Goal: Task Accomplishment & Management: Use online tool/utility

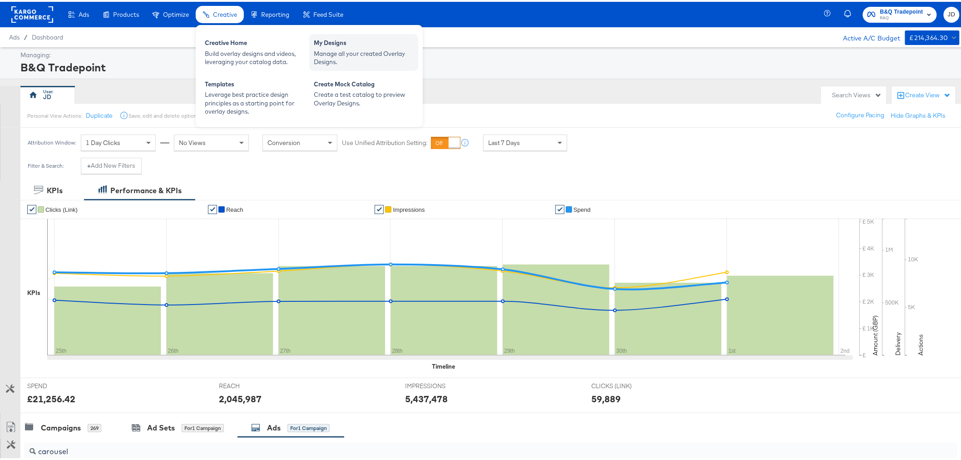
click at [335, 55] on div "Manage all your created Overlay Designs." at bounding box center [364, 56] width 100 height 17
click at [328, 35] on div "My Designs Manage all your created Overlay Designs." at bounding box center [363, 50] width 109 height 37
click at [333, 50] on div "Manage all your created Overlay Designs." at bounding box center [364, 56] width 100 height 17
click at [207, 10] on icon at bounding box center [206, 13] width 6 height 6
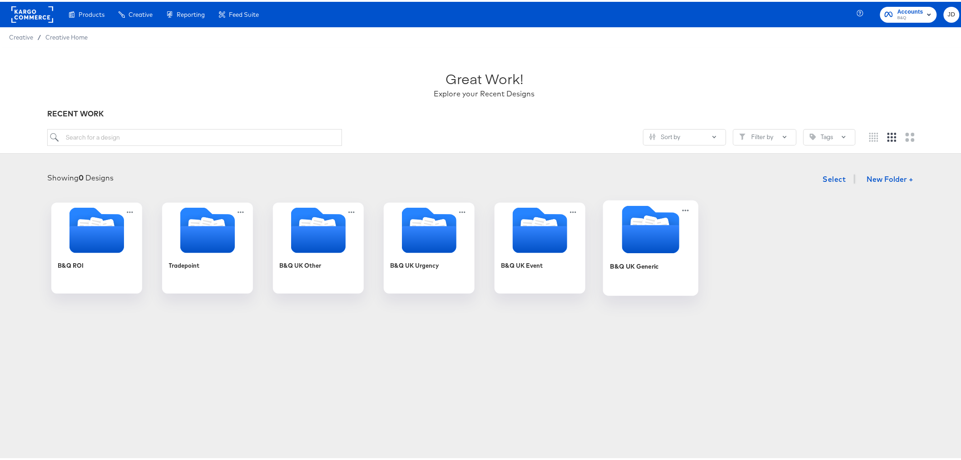
click at [647, 271] on div "B&Q UK Generic" at bounding box center [650, 271] width 81 height 35
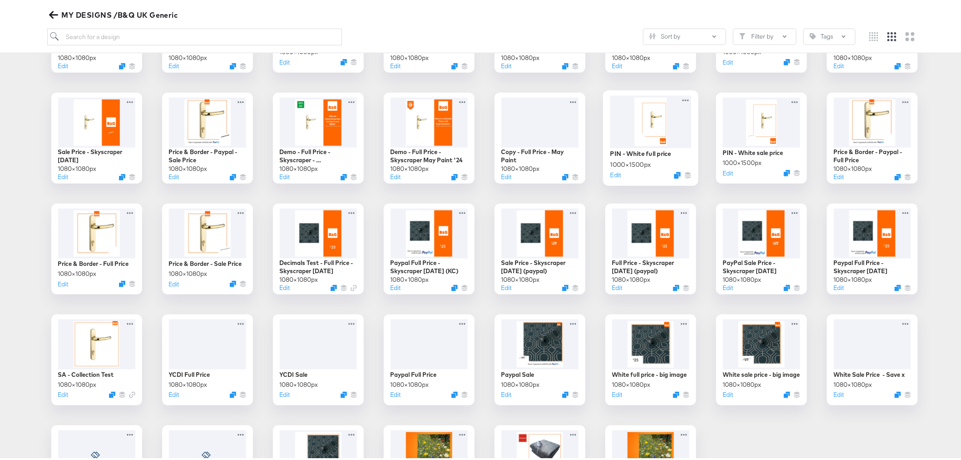
scroll to position [428, 0]
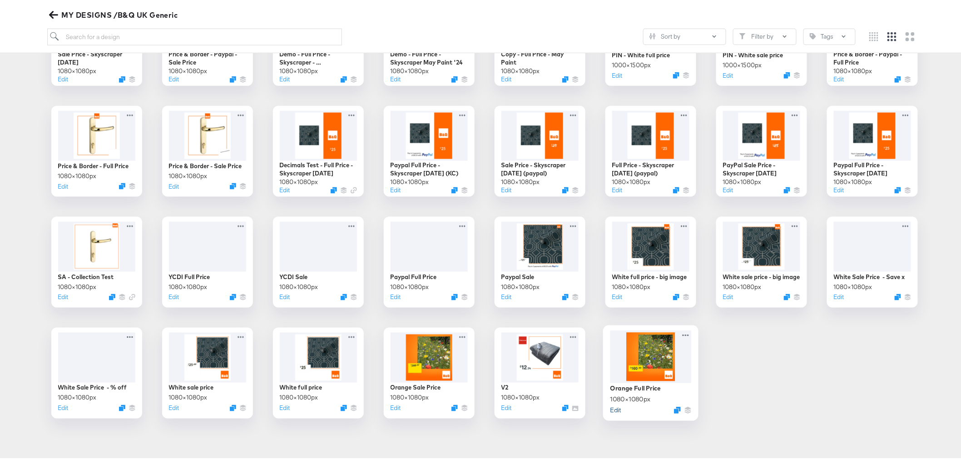
click at [611, 408] on button "Edit" at bounding box center [615, 407] width 11 height 9
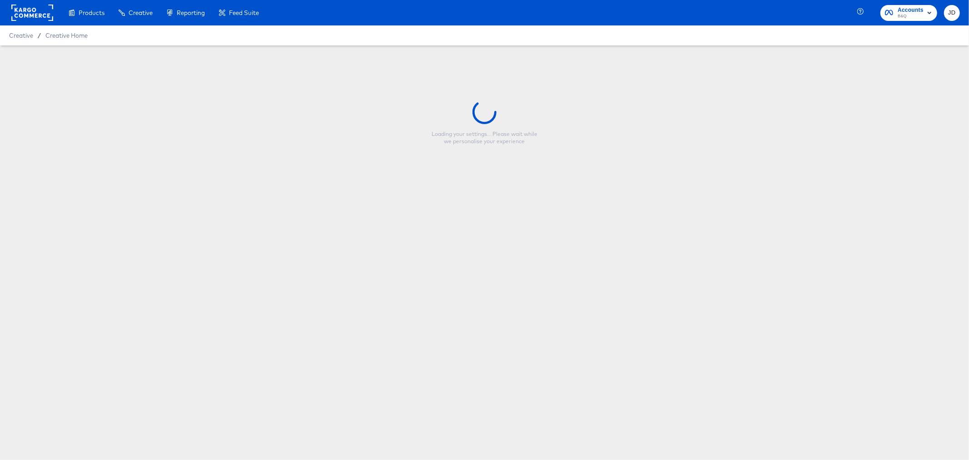
type input "Orange Full Price"
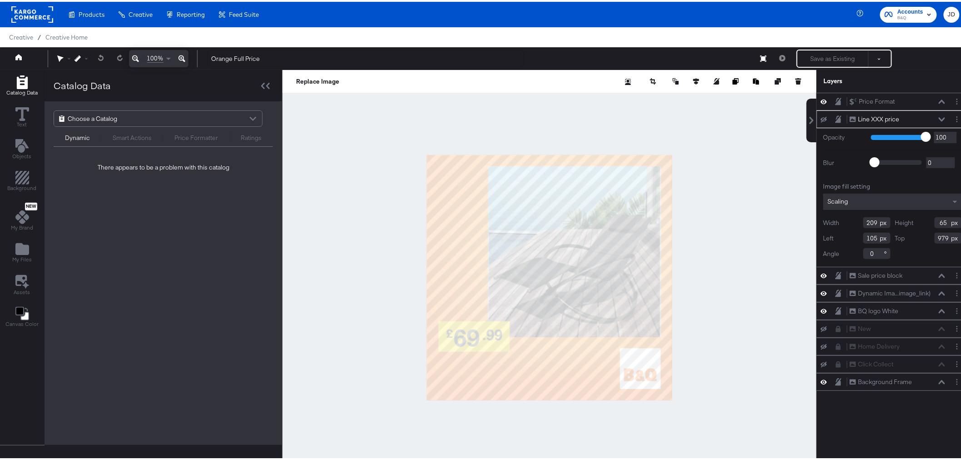
click at [747, 224] on div at bounding box center [550, 275] width 534 height 415
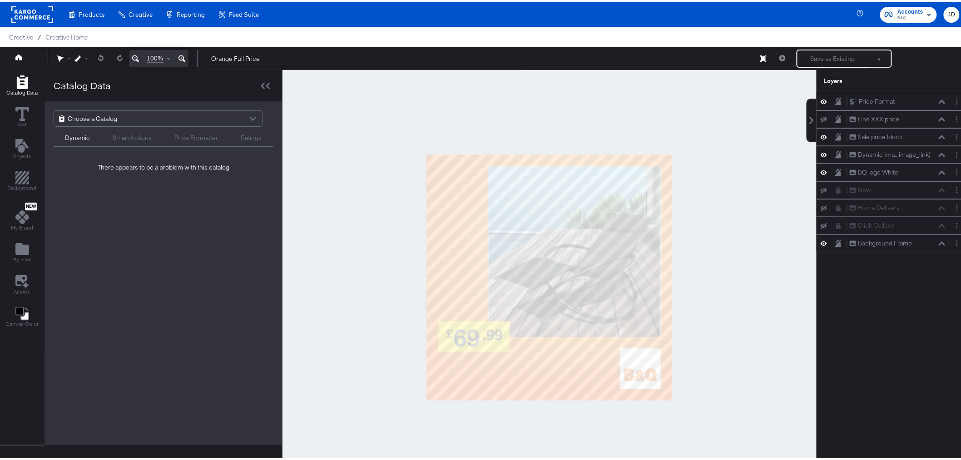
click at [176, 116] on div "Choose a Catalog" at bounding box center [158, 116] width 208 height 15
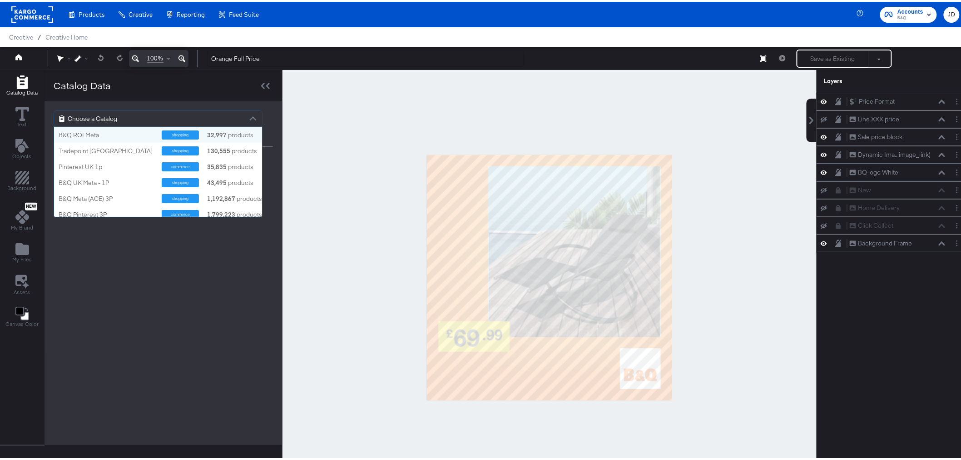
scroll to position [82, 200]
click at [128, 179] on div "B&Q UK Meta - 1P" at bounding box center [107, 181] width 96 height 9
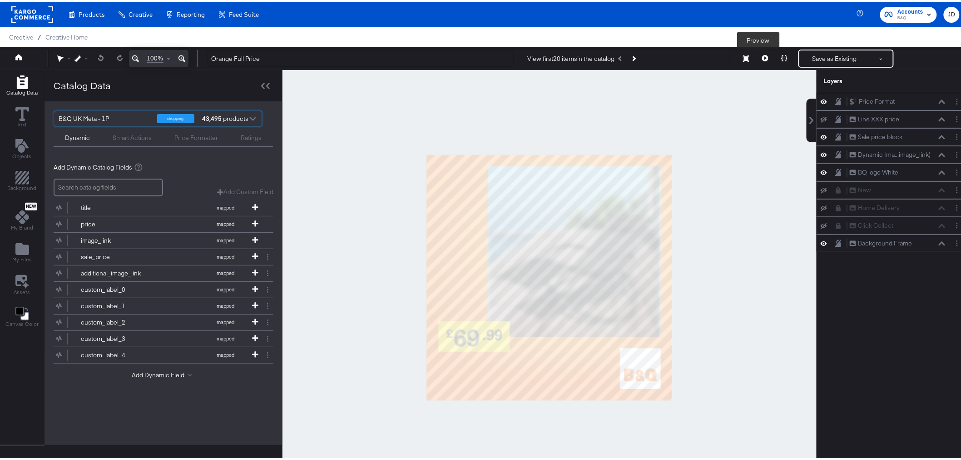
click at [762, 55] on icon at bounding box center [765, 56] width 6 height 6
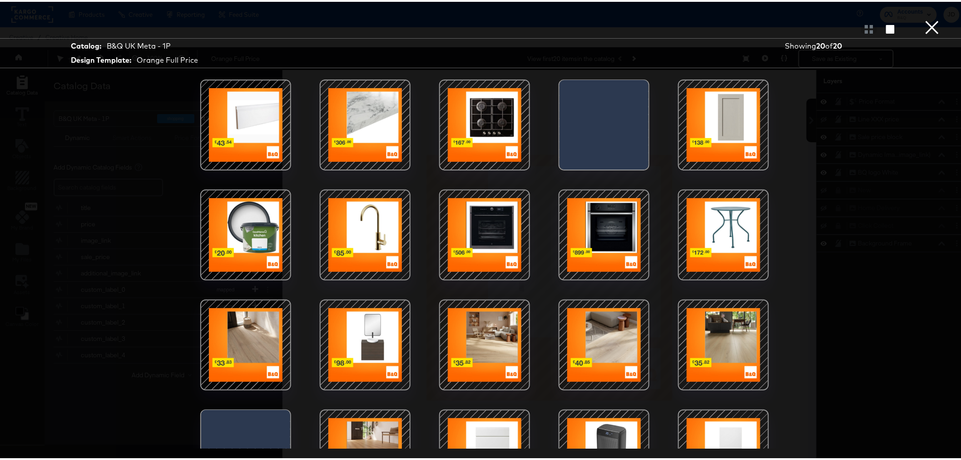
click at [234, 116] on div at bounding box center [245, 123] width 77 height 77
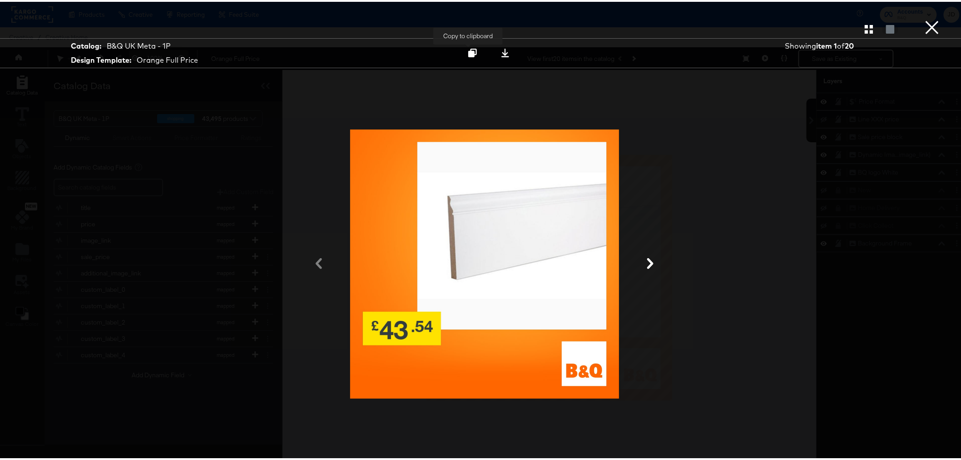
click at [470, 52] on icon at bounding box center [472, 51] width 9 height 9
click at [645, 266] on icon at bounding box center [650, 261] width 11 height 11
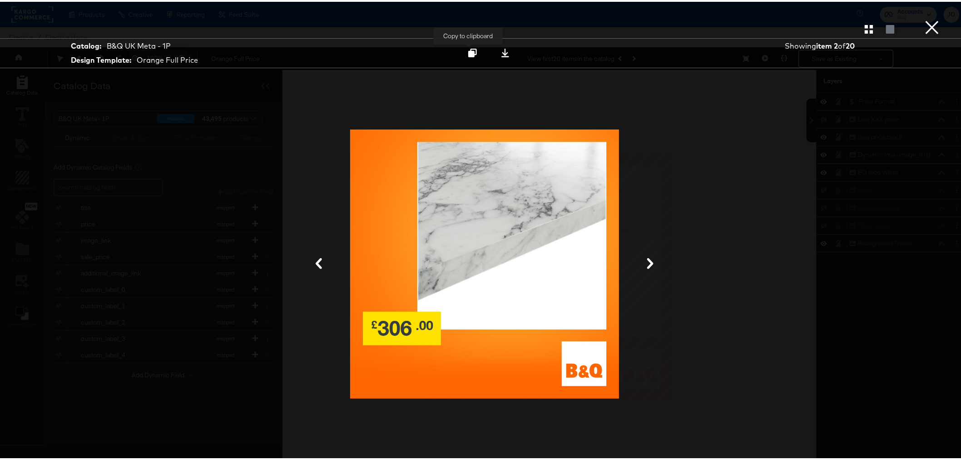
click at [471, 49] on icon at bounding box center [472, 51] width 9 height 9
drag, startPoint x: 644, startPoint y: 257, endPoint x: 648, endPoint y: 260, distance: 5.1
click at [645, 257] on icon at bounding box center [650, 261] width 11 height 11
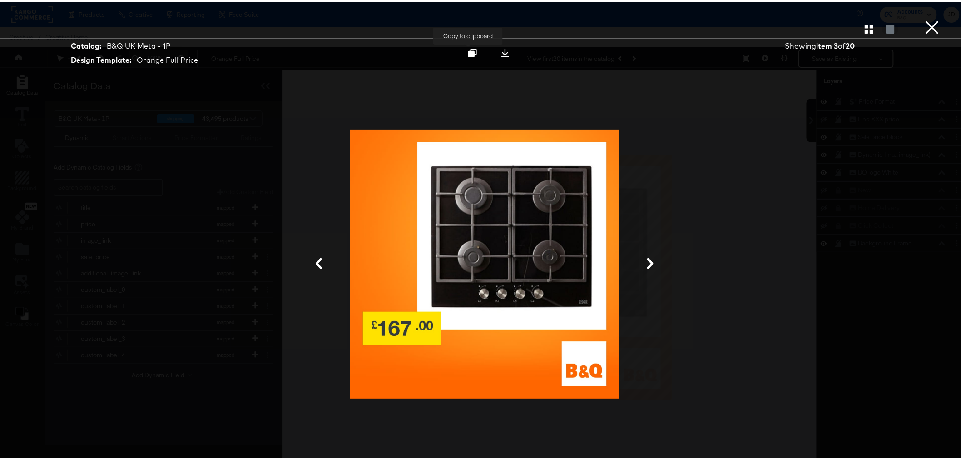
click at [473, 53] on icon at bounding box center [472, 51] width 9 height 9
click at [924, 18] on button "×" at bounding box center [933, 9] width 18 height 18
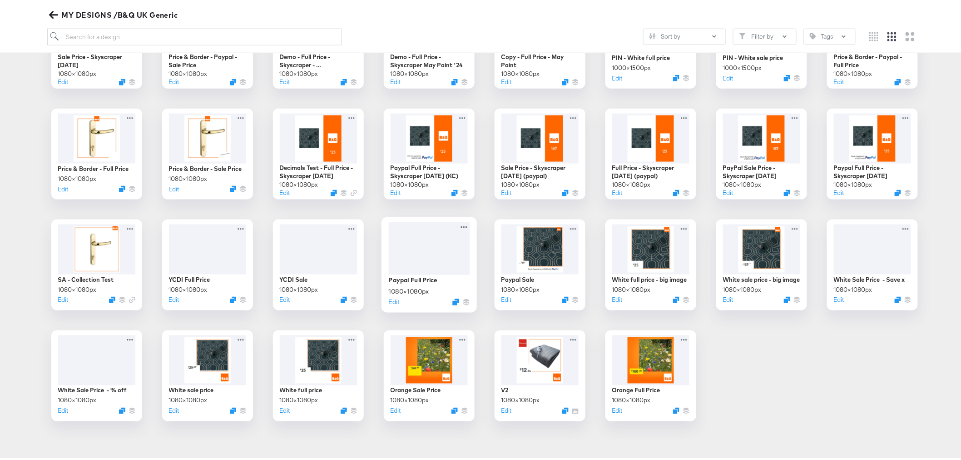
scroll to position [428, 0]
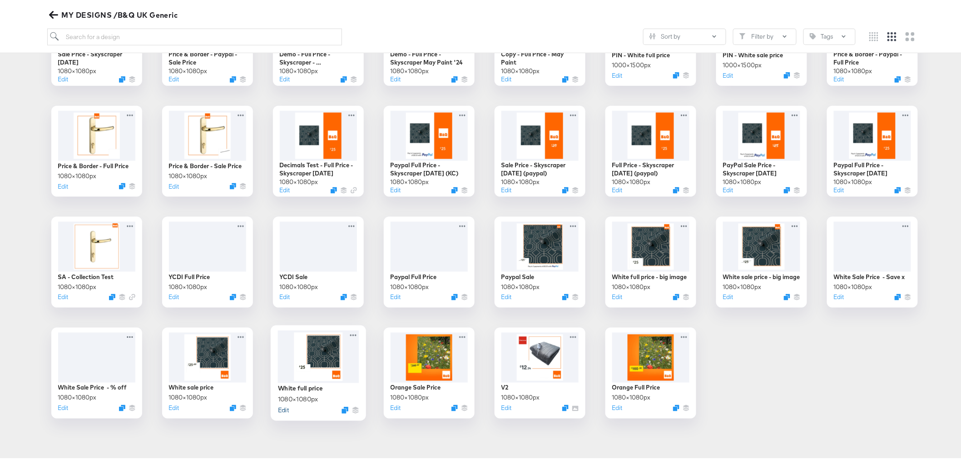
click at [280, 410] on button "Edit" at bounding box center [283, 407] width 11 height 9
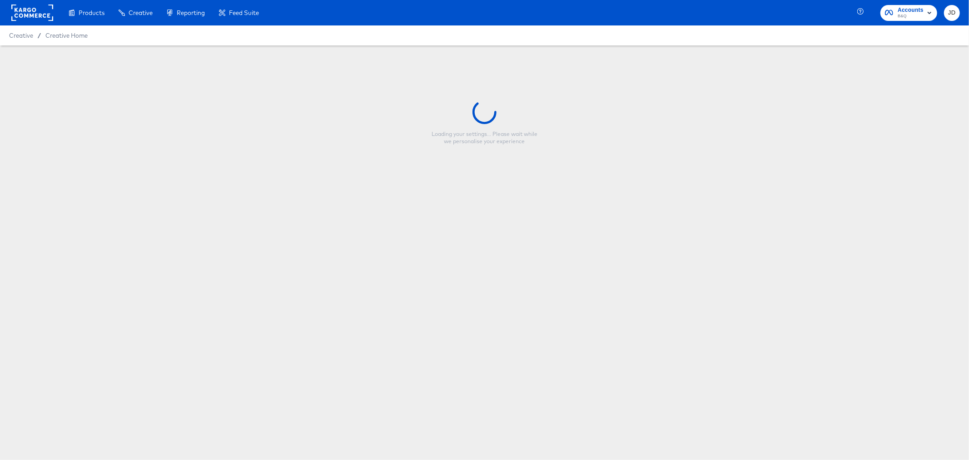
type input "White full price"
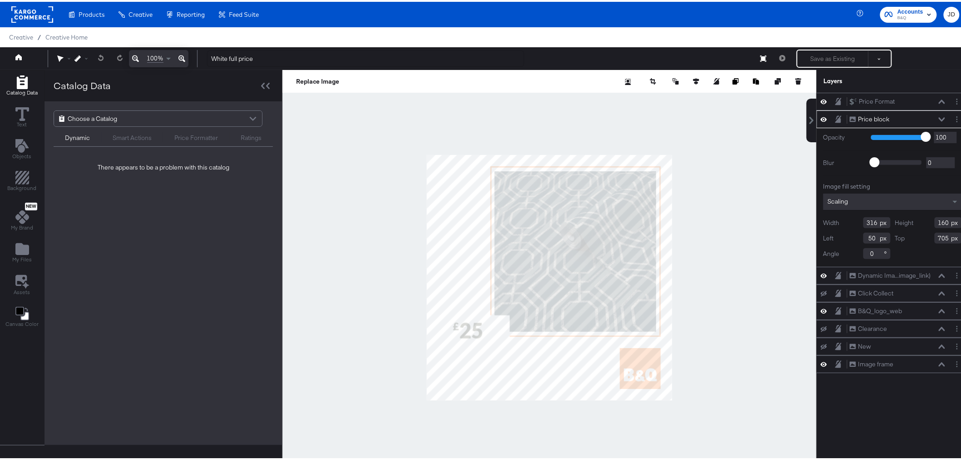
click at [139, 116] on div "Choose a Catalog" at bounding box center [158, 116] width 208 height 15
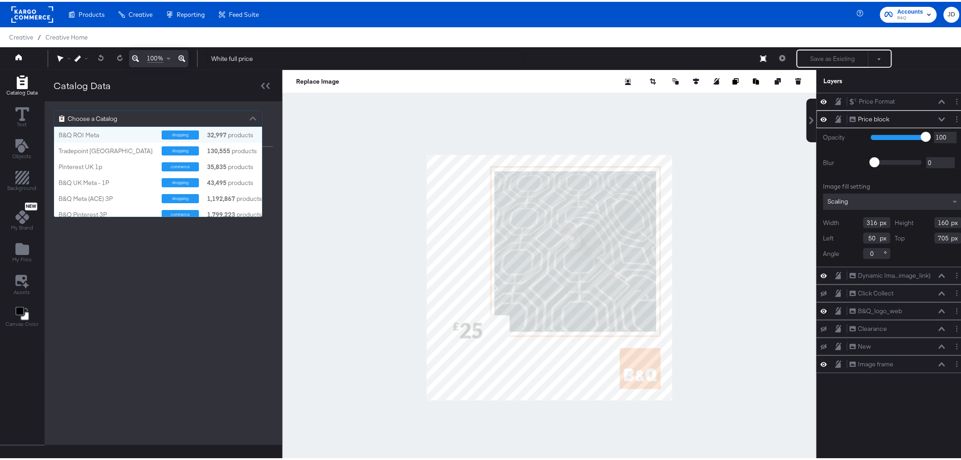
scroll to position [82, 200]
click at [123, 178] on div "B&Q UK Meta - 1P" at bounding box center [107, 181] width 96 height 9
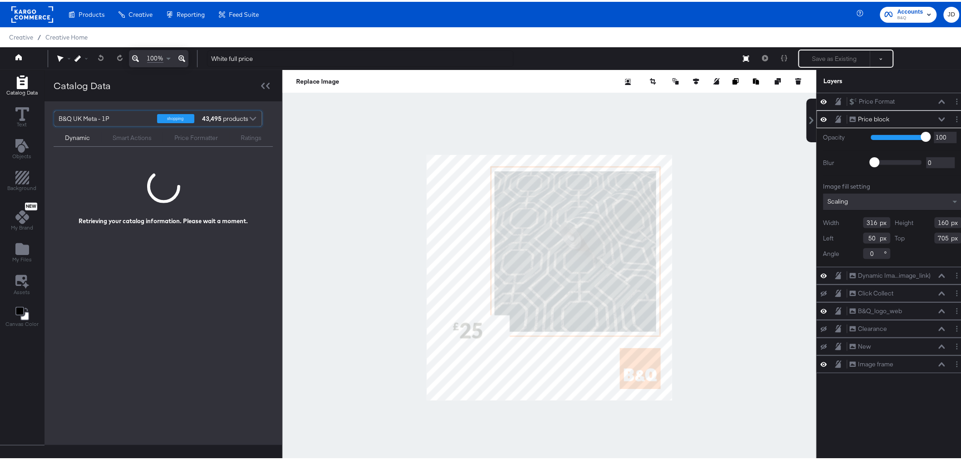
click at [739, 200] on div at bounding box center [550, 275] width 534 height 415
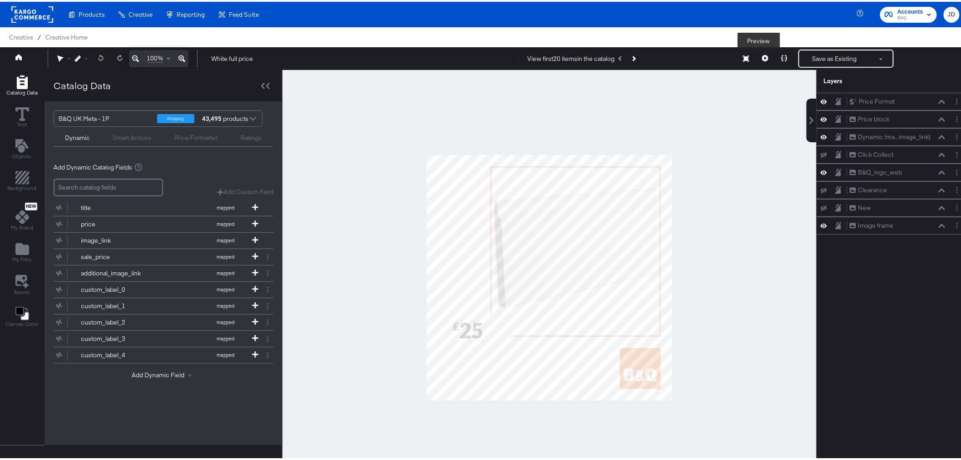
click at [762, 57] on icon at bounding box center [765, 56] width 6 height 6
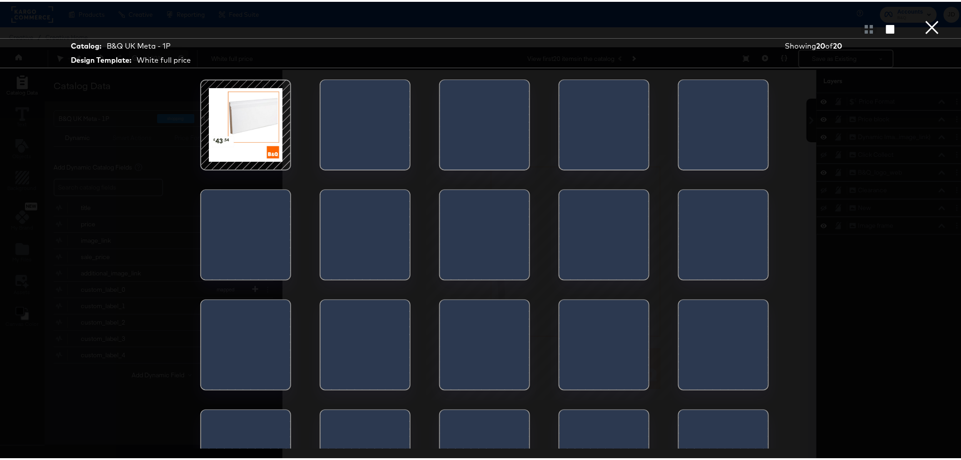
click at [256, 134] on div at bounding box center [245, 123] width 77 height 77
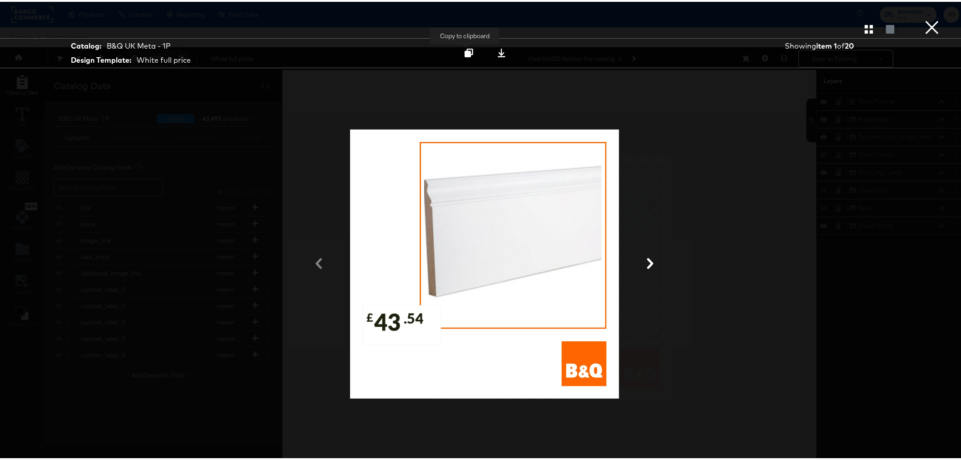
click at [465, 49] on icon at bounding box center [469, 51] width 9 height 9
click at [647, 258] on icon at bounding box center [650, 261] width 6 height 11
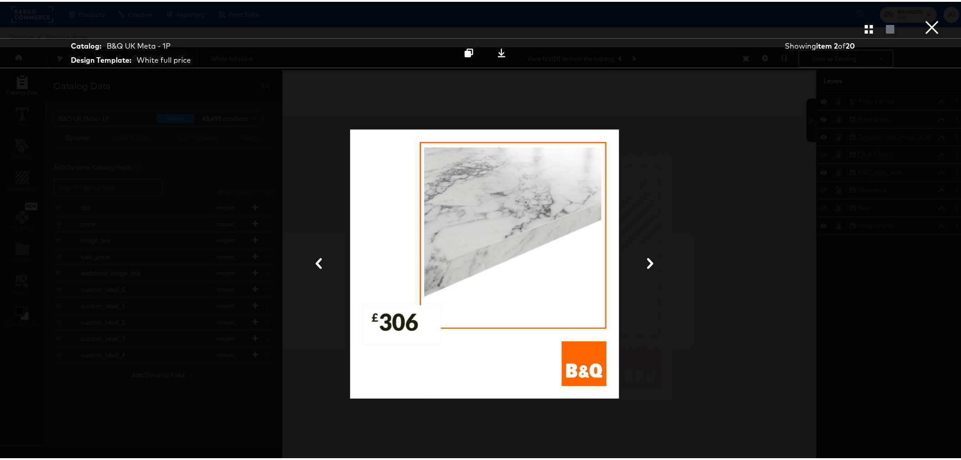
click at [733, 147] on div at bounding box center [485, 262] width 682 height 369
click at [468, 52] on icon at bounding box center [469, 51] width 9 height 9
click at [649, 261] on icon at bounding box center [650, 261] width 6 height 11
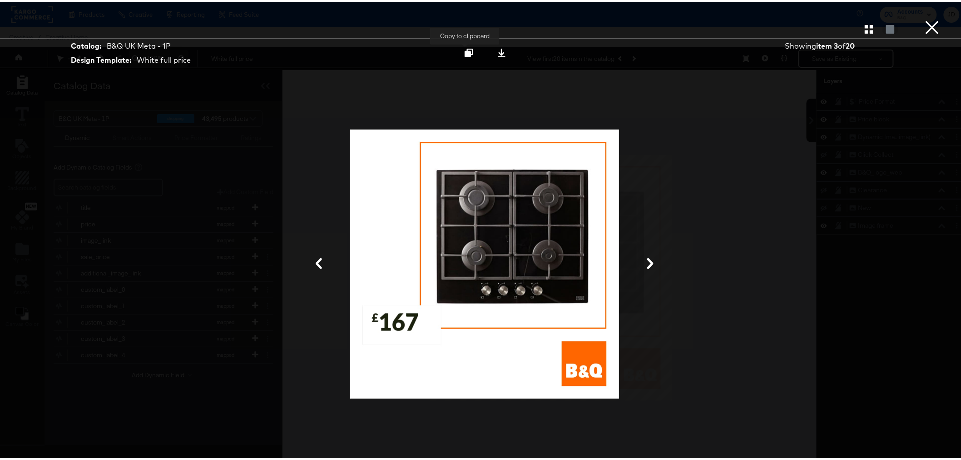
click at [463, 48] on div at bounding box center [469, 51] width 12 height 10
click at [927, 18] on button "×" at bounding box center [933, 9] width 18 height 18
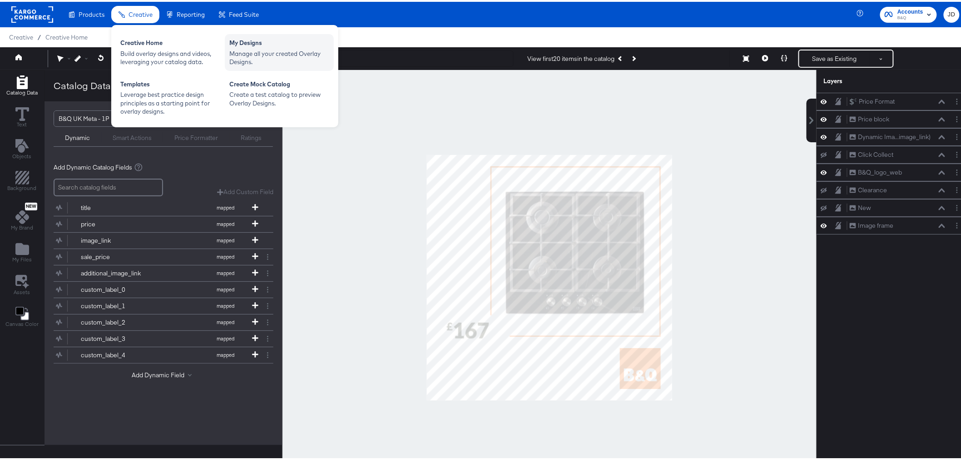
click at [248, 49] on div "Manage all your created Overlay Designs." at bounding box center [279, 56] width 100 height 17
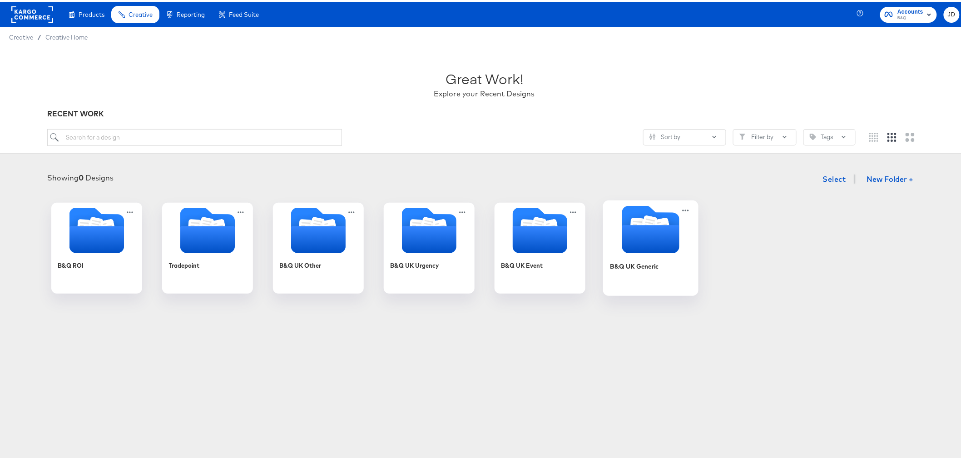
click at [638, 264] on div "B&Q UK Generic" at bounding box center [634, 264] width 49 height 9
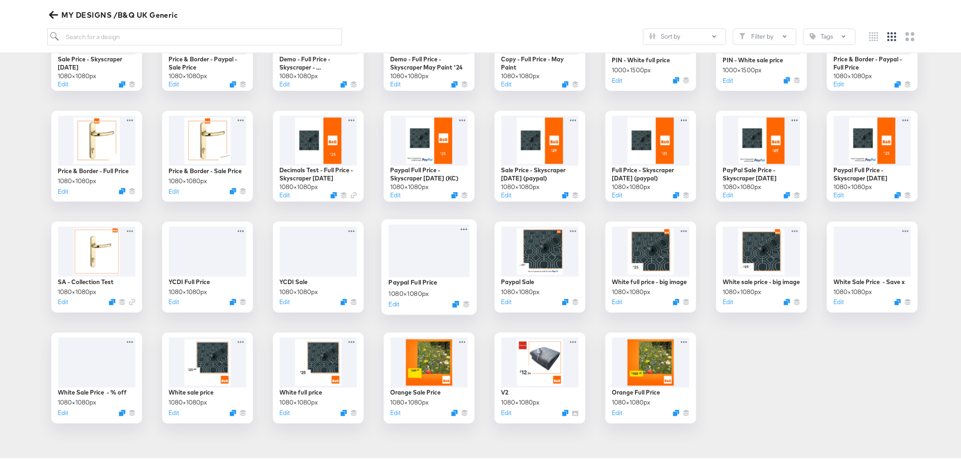
scroll to position [428, 0]
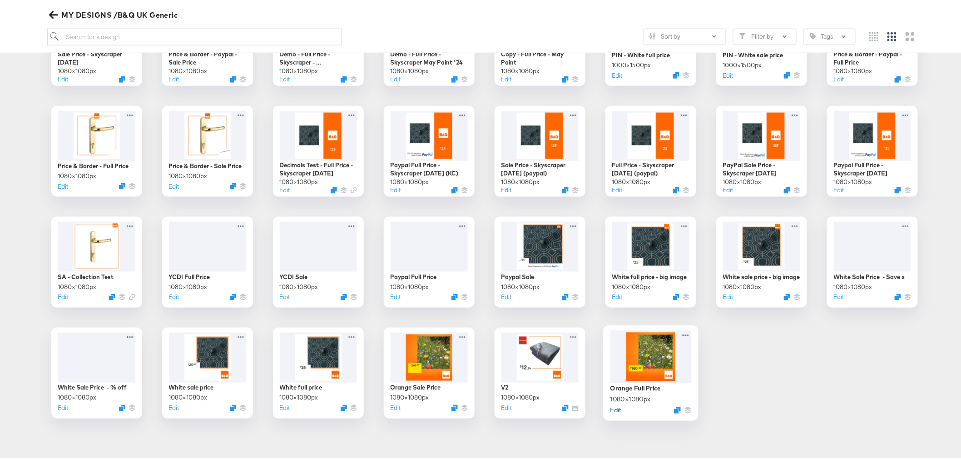
click at [610, 410] on button "Edit" at bounding box center [615, 407] width 11 height 9
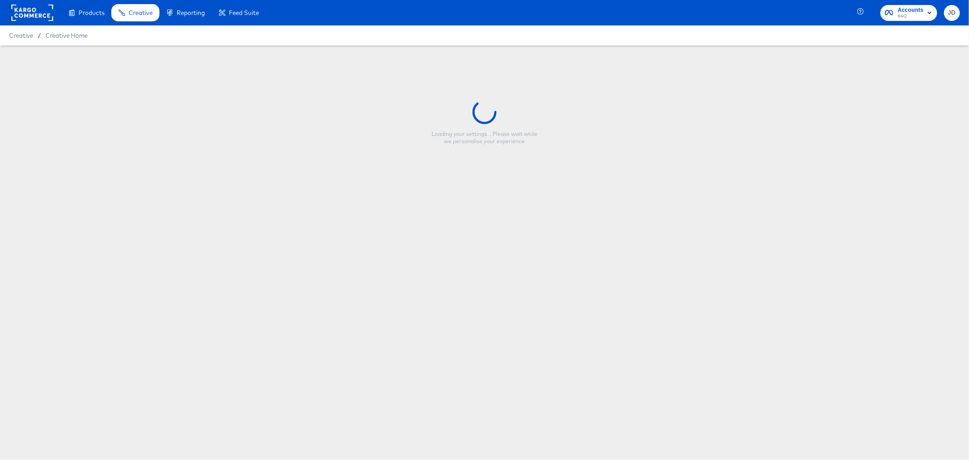
type input "Orange Full Price"
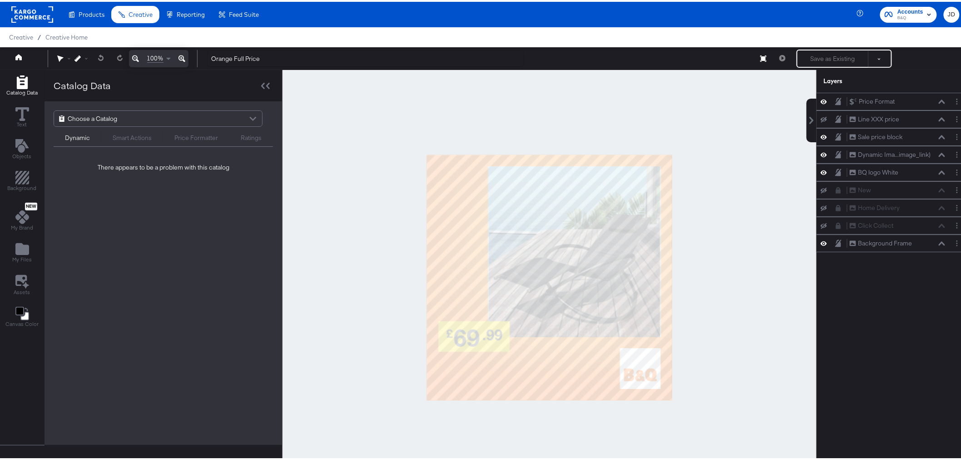
click at [400, 220] on div at bounding box center [550, 275] width 534 height 415
click at [204, 111] on div "Choose a Catalog" at bounding box center [158, 116] width 208 height 15
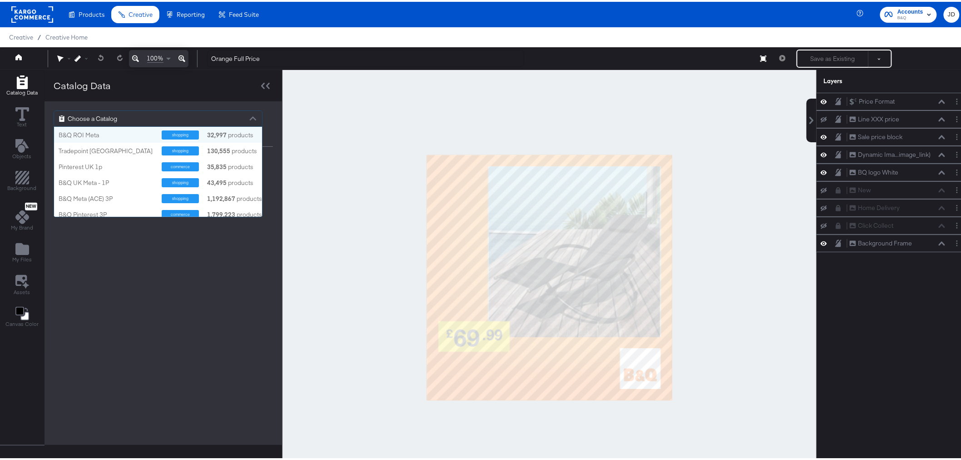
scroll to position [82, 200]
click at [123, 177] on div "B&Q UK Meta - 1P" at bounding box center [107, 181] width 96 height 9
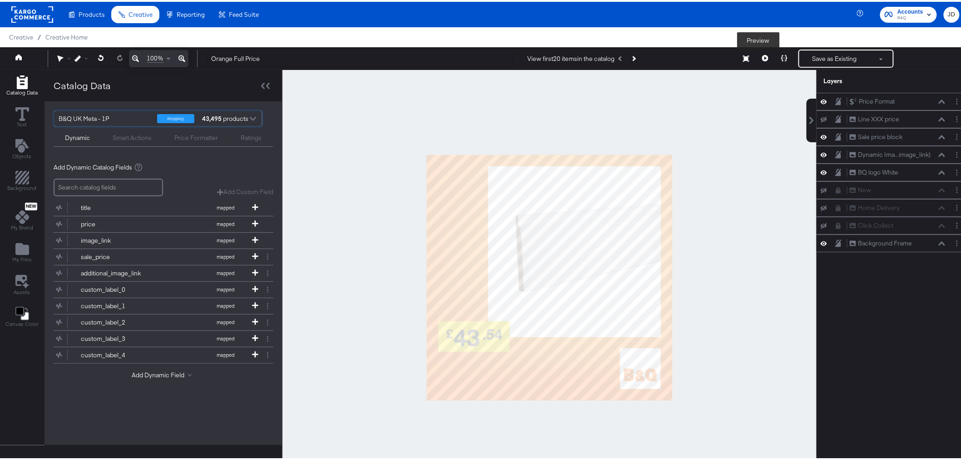
click at [756, 62] on button at bounding box center [765, 57] width 19 height 18
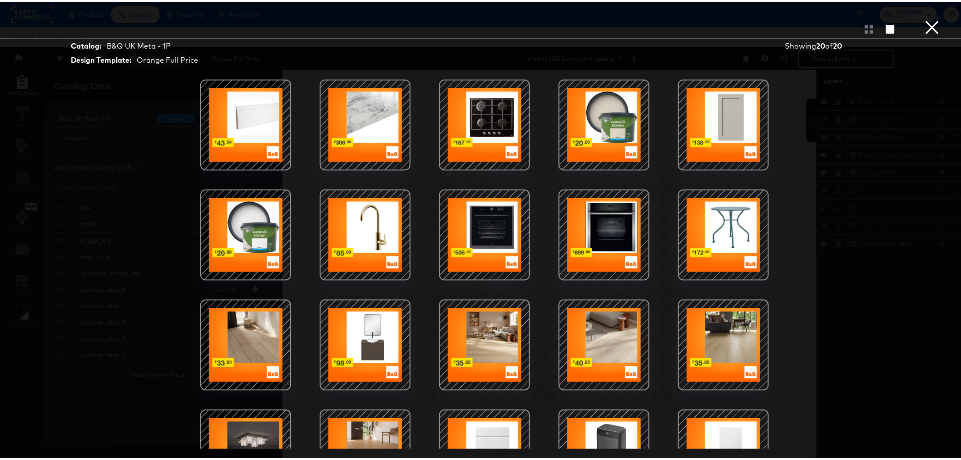
click at [612, 121] on div at bounding box center [604, 123] width 77 height 77
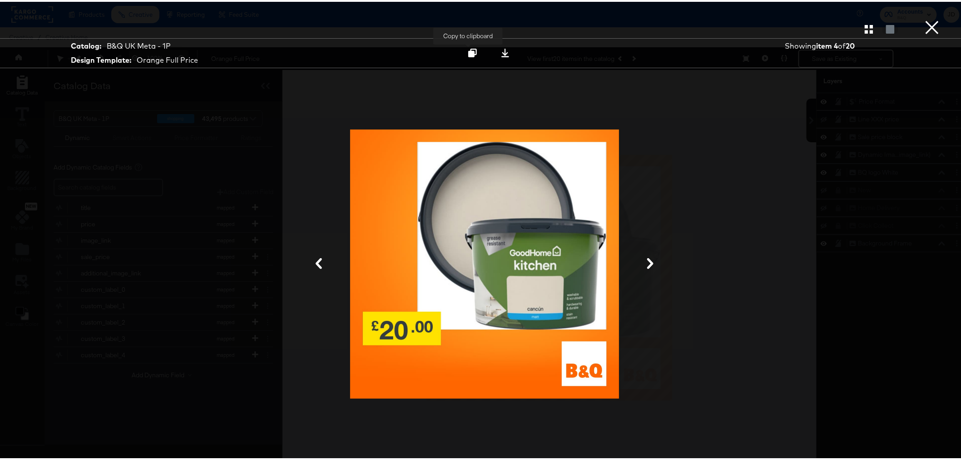
click at [473, 50] on icon at bounding box center [472, 51] width 9 height 9
click at [924, 18] on button "×" at bounding box center [933, 9] width 18 height 18
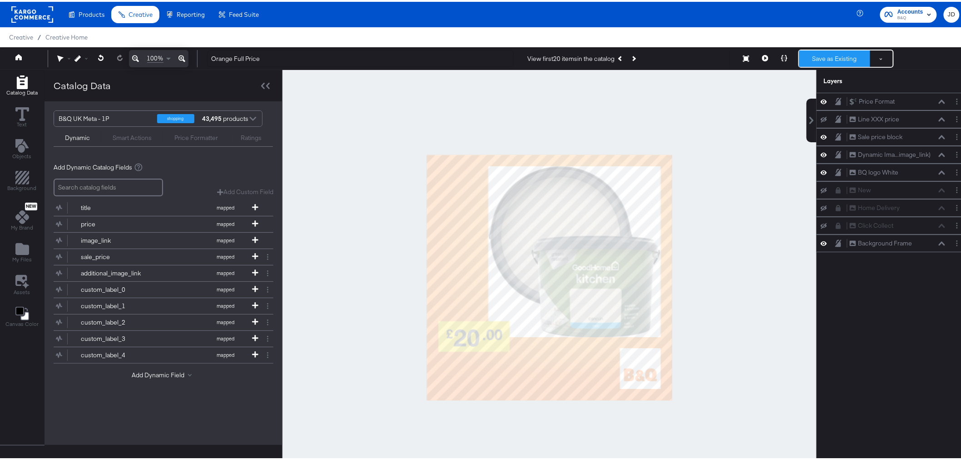
click at [824, 60] on button "Save as Existing" at bounding box center [835, 57] width 71 height 16
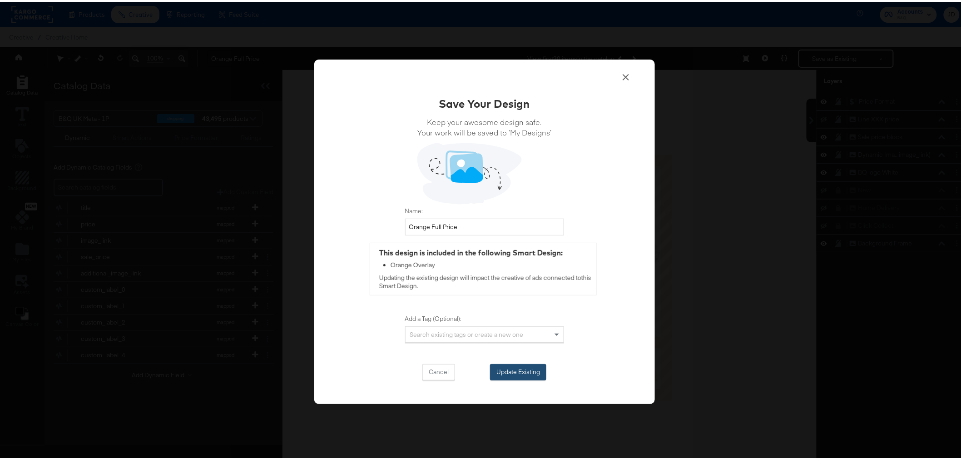
click at [508, 369] on button "Update Existing" at bounding box center [518, 370] width 56 height 16
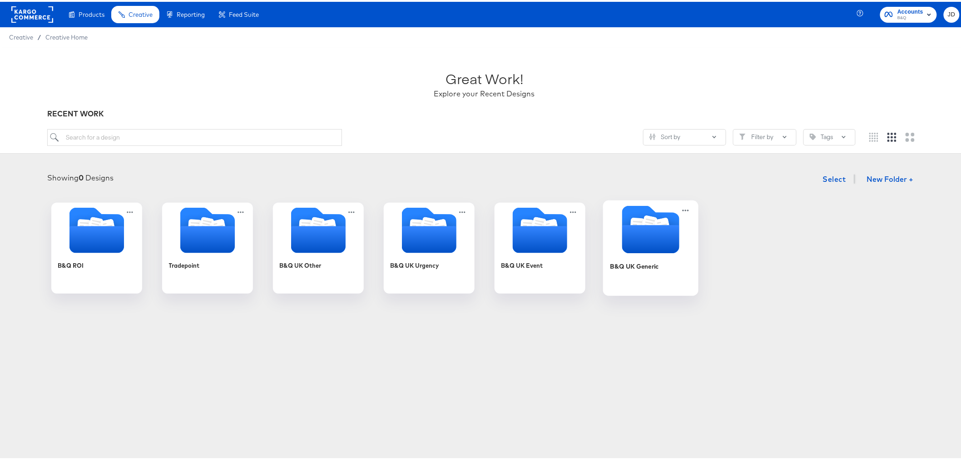
click at [622, 261] on div "B&Q UK Generic" at bounding box center [634, 264] width 49 height 9
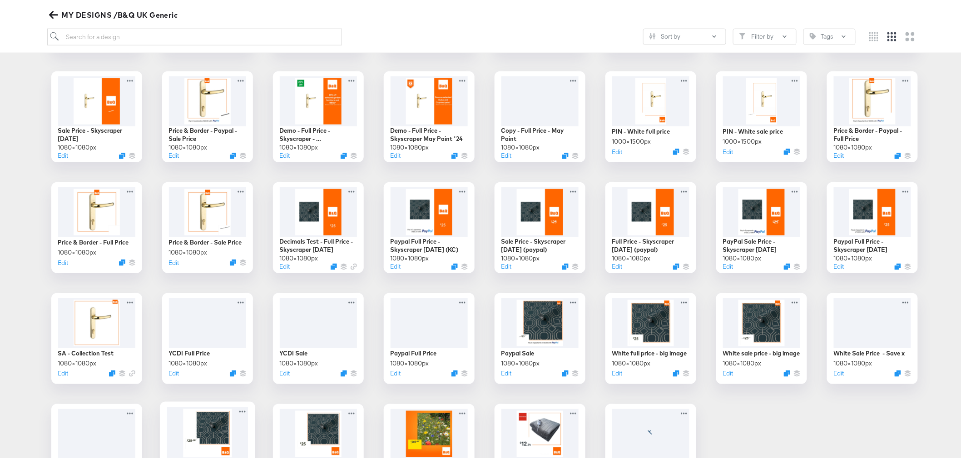
scroll to position [428, 0]
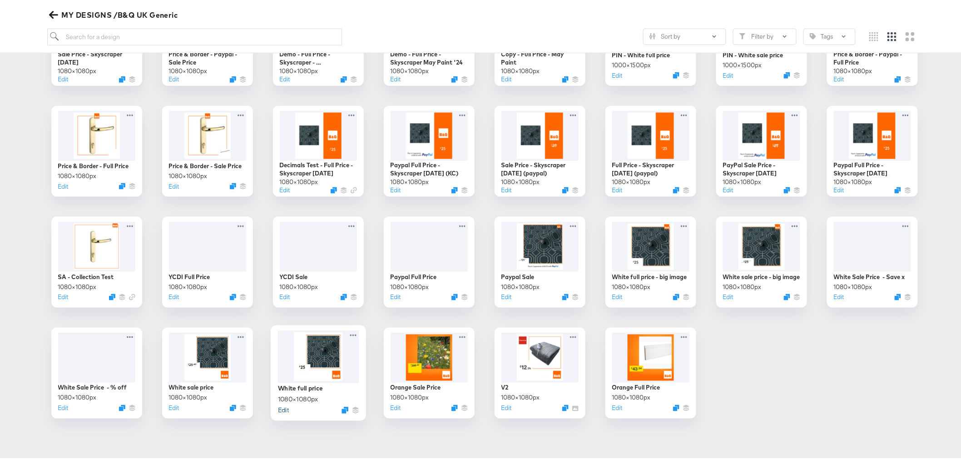
click at [278, 411] on button "Edit" at bounding box center [283, 407] width 11 height 9
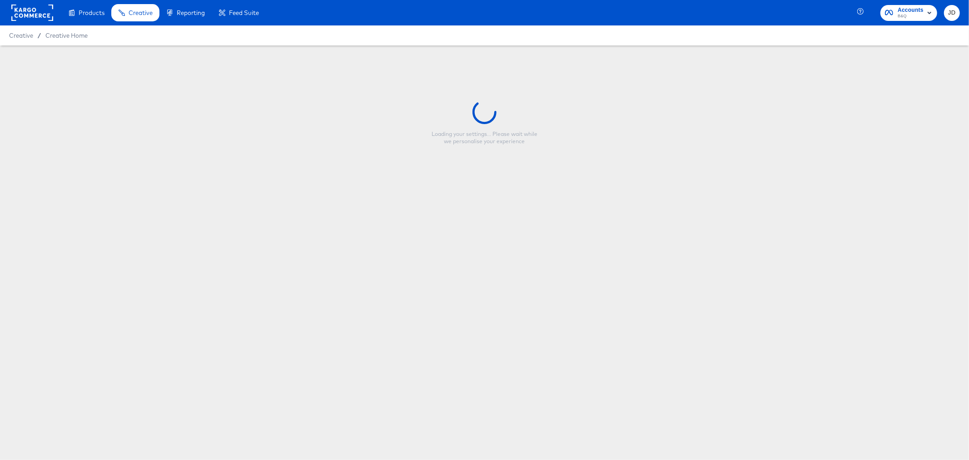
type input "White full price"
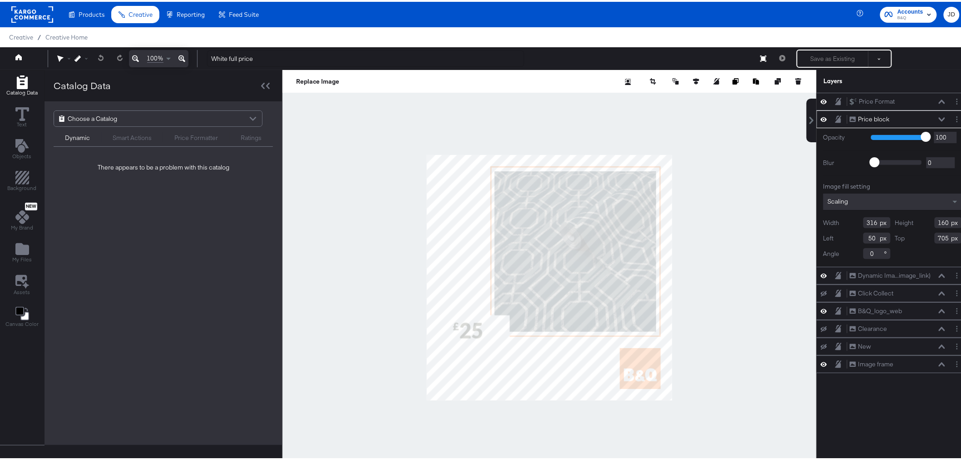
click at [169, 111] on div "Choose a Catalog" at bounding box center [158, 116] width 208 height 15
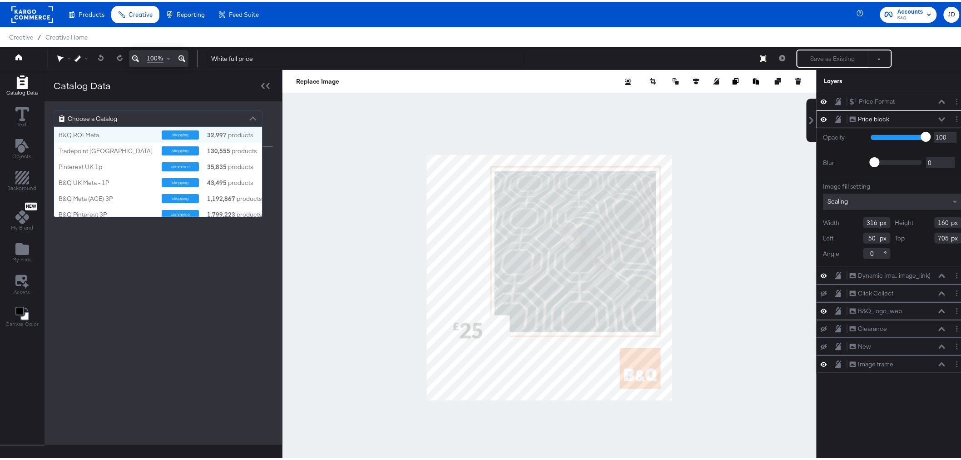
scroll to position [82, 200]
click at [122, 175] on div "B&Q UK Meta - 1P shopping 43,495 products" at bounding box center [158, 181] width 208 height 16
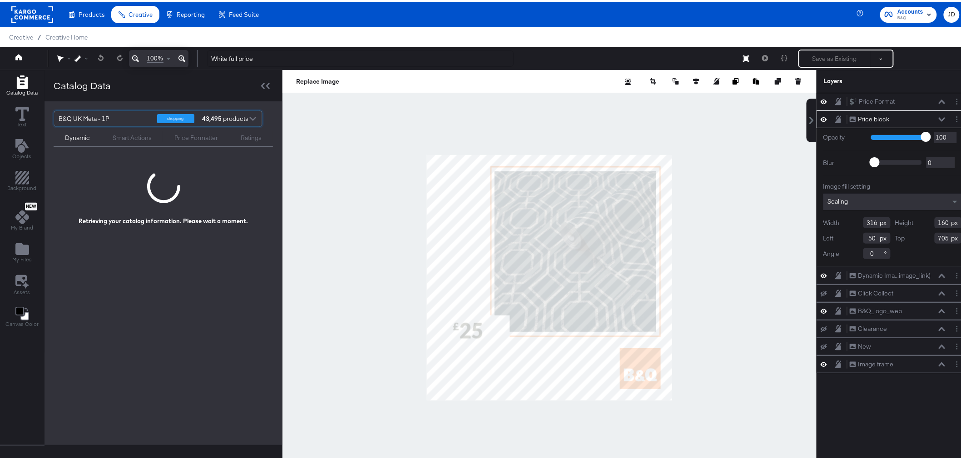
click at [364, 184] on div at bounding box center [550, 275] width 534 height 415
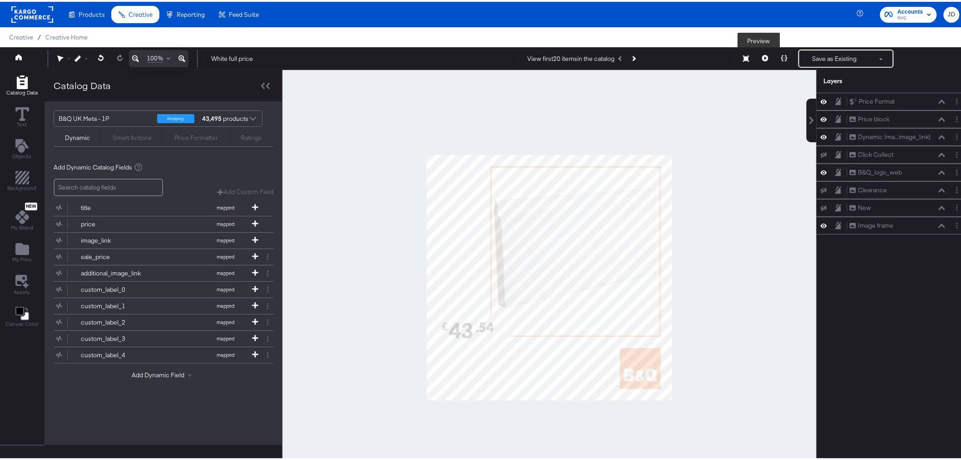
click at [762, 56] on icon at bounding box center [765, 56] width 6 height 6
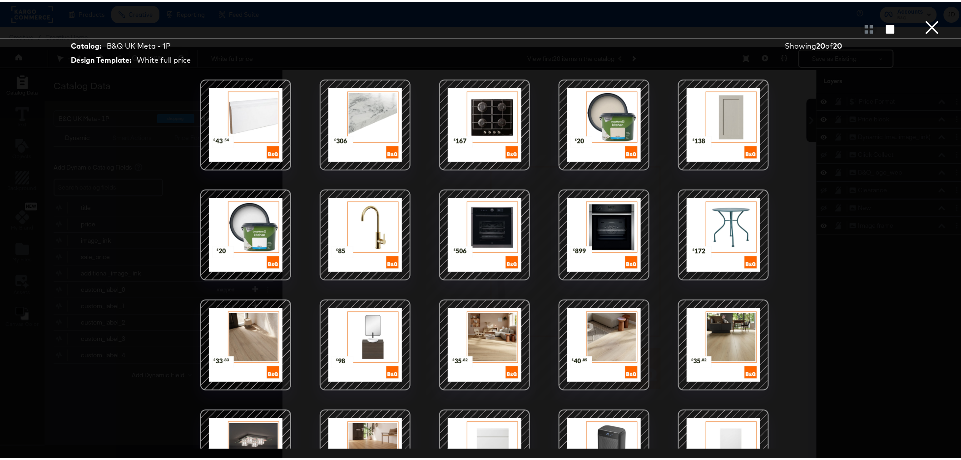
click at [605, 116] on div at bounding box center [604, 123] width 77 height 77
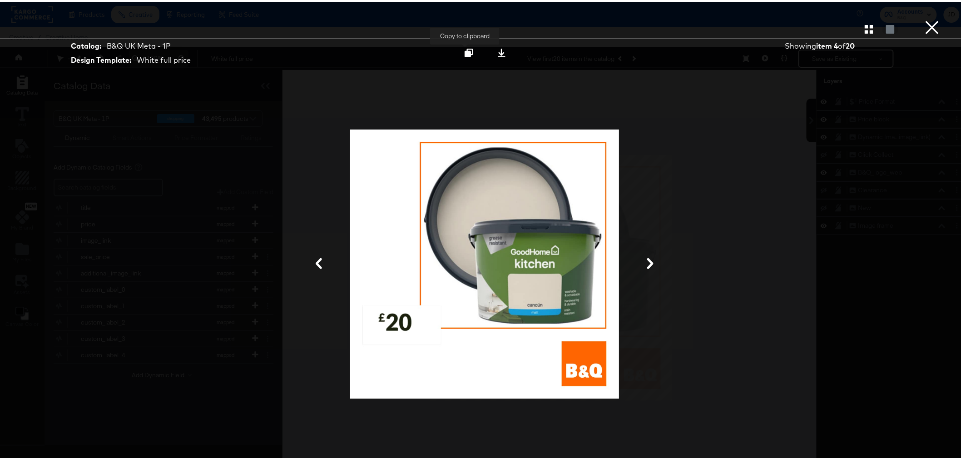
click at [469, 54] on icon at bounding box center [469, 51] width 9 height 9
click at [924, 18] on button "×" at bounding box center [933, 9] width 18 height 18
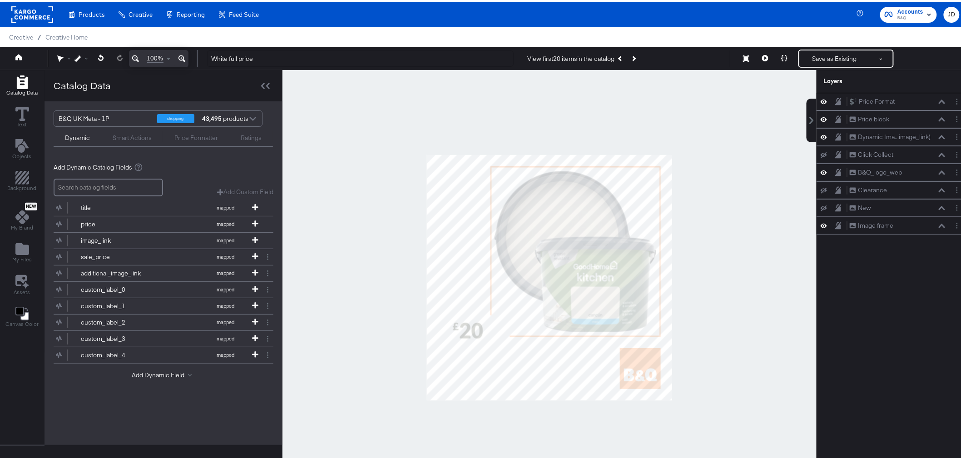
drag, startPoint x: 264, startPoint y: 49, endPoint x: 532, endPoint y: 43, distance: 268.1
click at [0, 0] on div "Manage all your created Overlay Designs." at bounding box center [0, 0] width 0 height 0
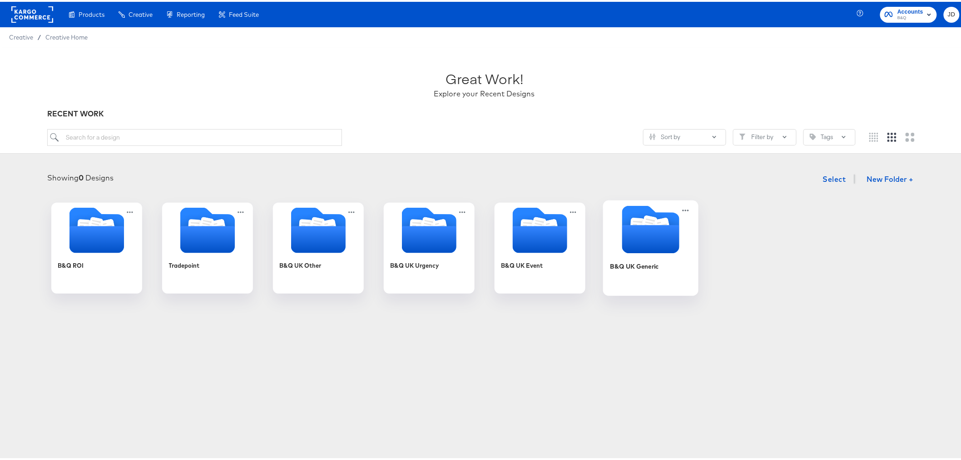
click at [641, 272] on div "B&Q UK Generic" at bounding box center [650, 271] width 81 height 35
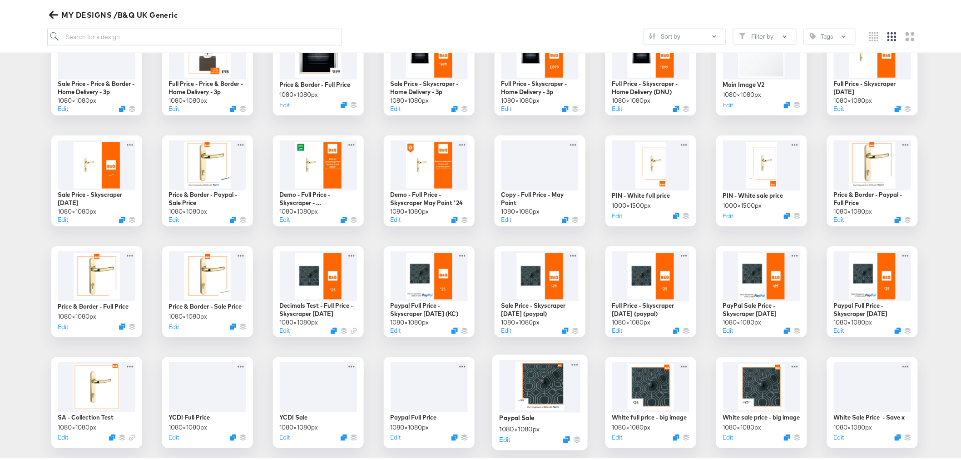
scroll to position [428, 0]
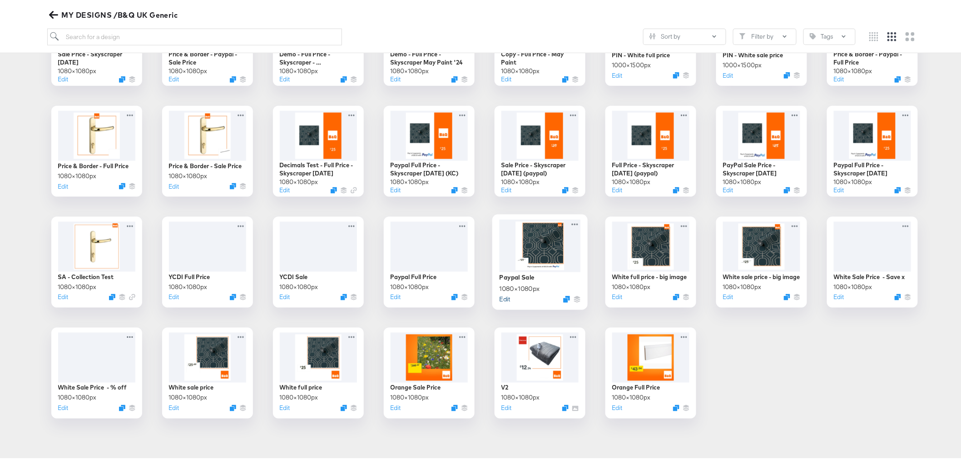
click at [502, 298] on button "Edit" at bounding box center [504, 297] width 11 height 9
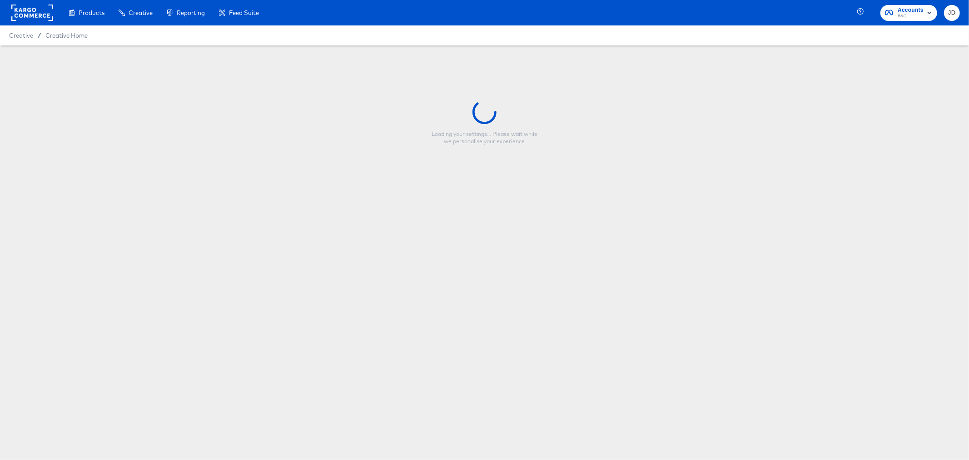
type input "Paypal Sale"
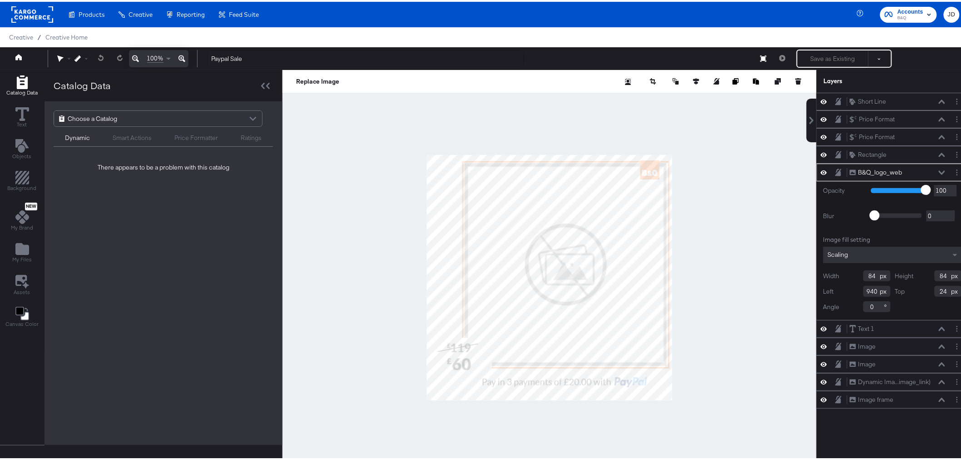
click at [215, 113] on div "Choose a Catalog" at bounding box center [158, 116] width 208 height 15
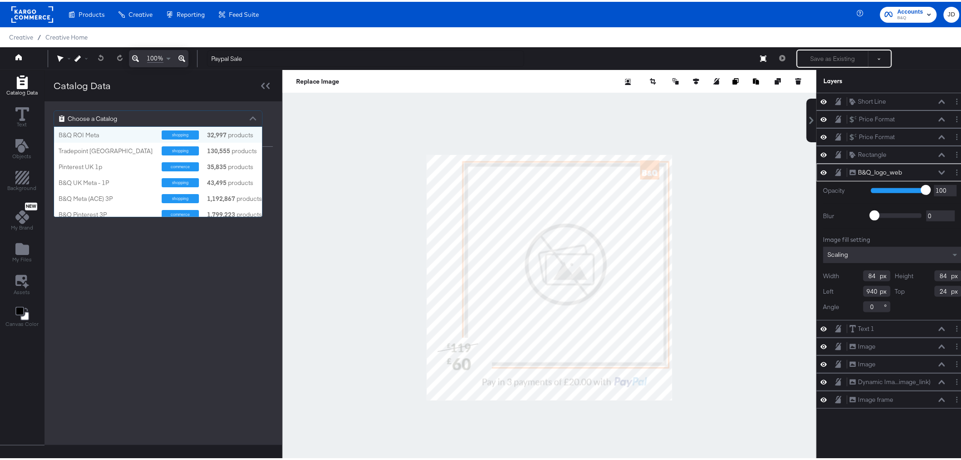
scroll to position [82, 200]
click at [130, 181] on div "B&Q UK Meta - 1P" at bounding box center [107, 181] width 96 height 9
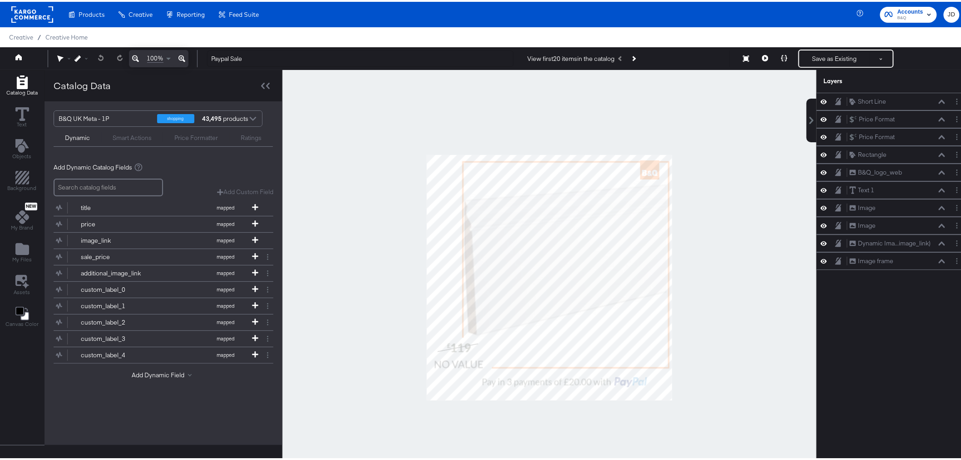
click at [735, 226] on div at bounding box center [550, 275] width 534 height 415
click at [762, 55] on icon at bounding box center [765, 56] width 6 height 6
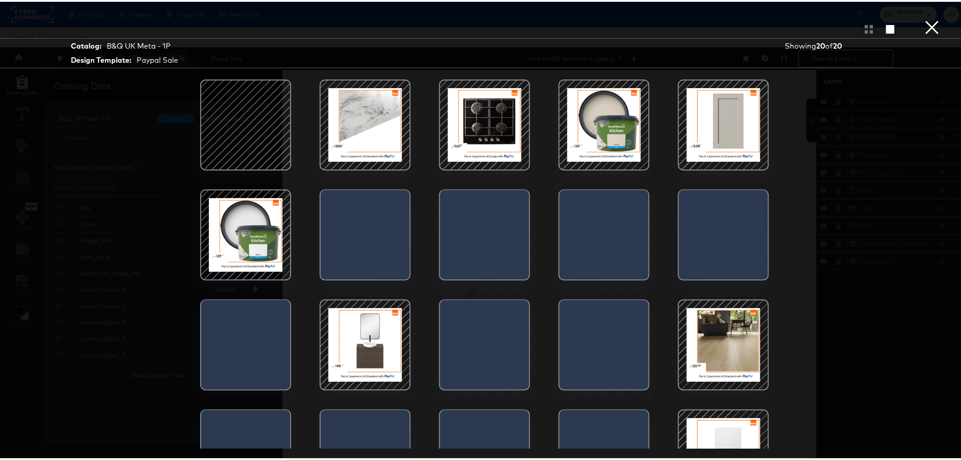
click at [604, 125] on div at bounding box center [604, 123] width 77 height 77
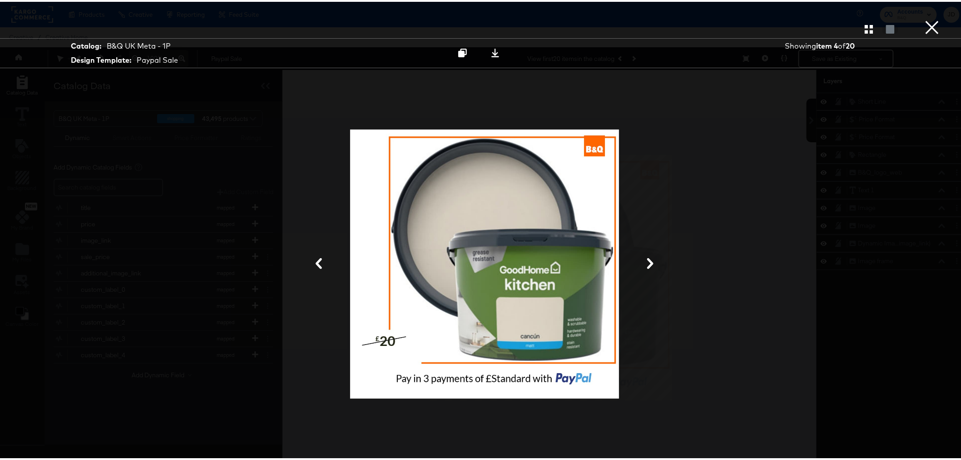
click at [924, 18] on button "×" at bounding box center [933, 9] width 18 height 18
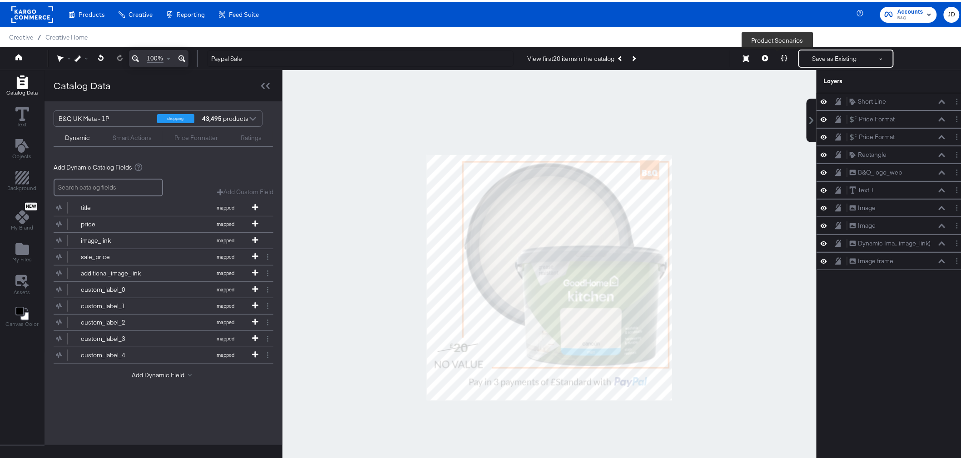
click at [781, 54] on icon at bounding box center [784, 56] width 6 height 6
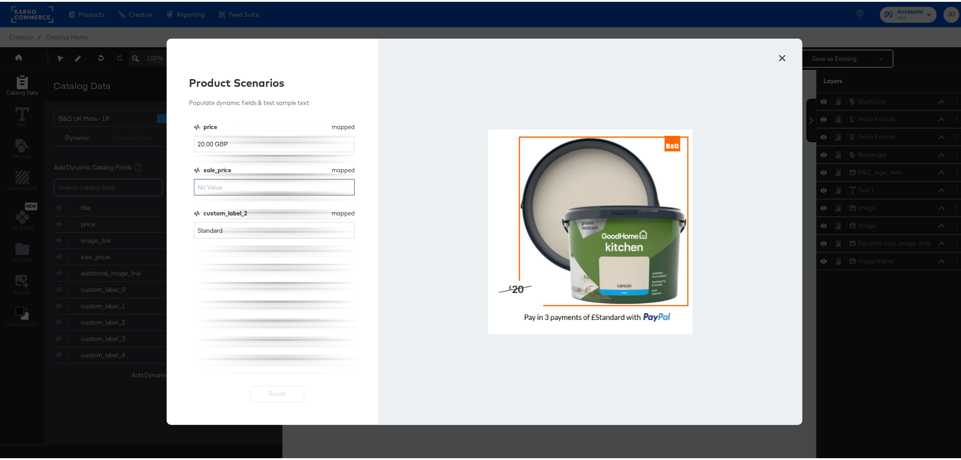
click at [225, 183] on input "sale_price" at bounding box center [274, 185] width 161 height 17
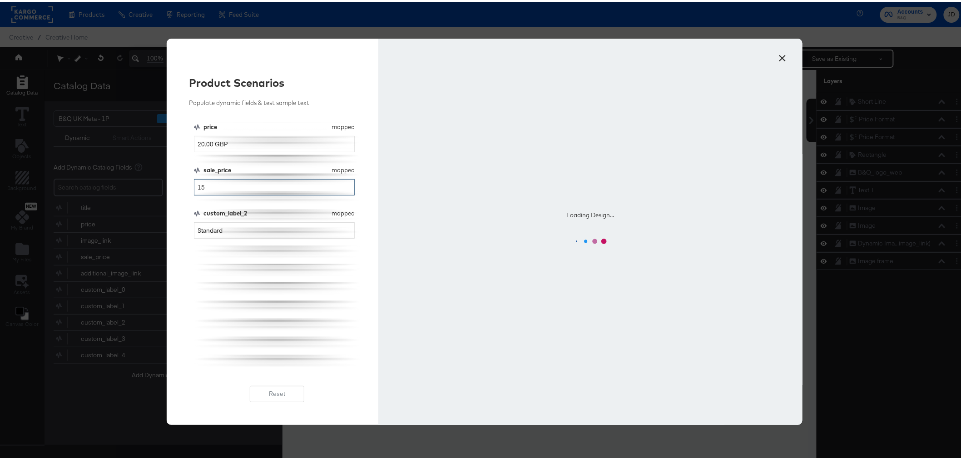
type input "15"
click at [289, 322] on div "price mapped price 20.00 GBP sale_price mapped sale_price 15 custom_label_2 map…" at bounding box center [277, 246] width 167 height 250
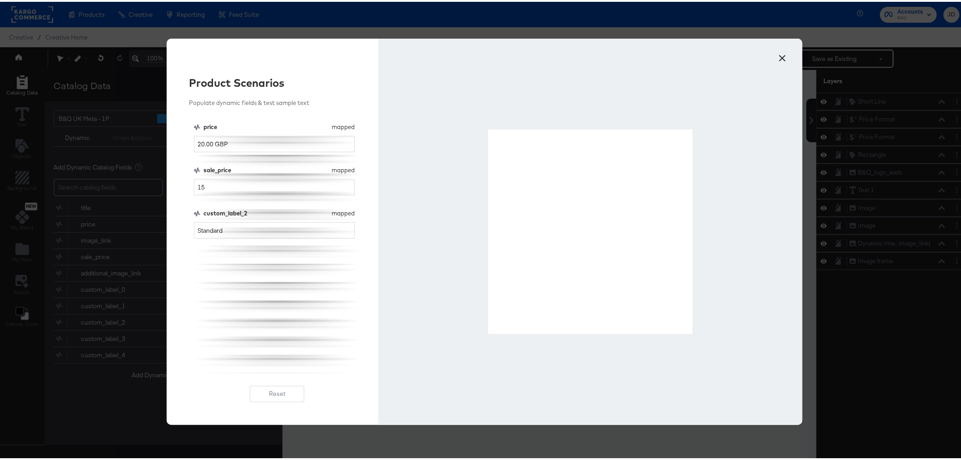
drag, startPoint x: 500, startPoint y: 166, endPoint x: 476, endPoint y: 199, distance: 40.6
click at [474, 201] on div at bounding box center [590, 230] width 424 height 386
click at [542, 176] on div at bounding box center [590, 230] width 204 height 204
drag, startPoint x: 542, startPoint y: 176, endPoint x: 445, endPoint y: 173, distance: 96.8
click at [445, 173] on div at bounding box center [590, 230] width 424 height 386
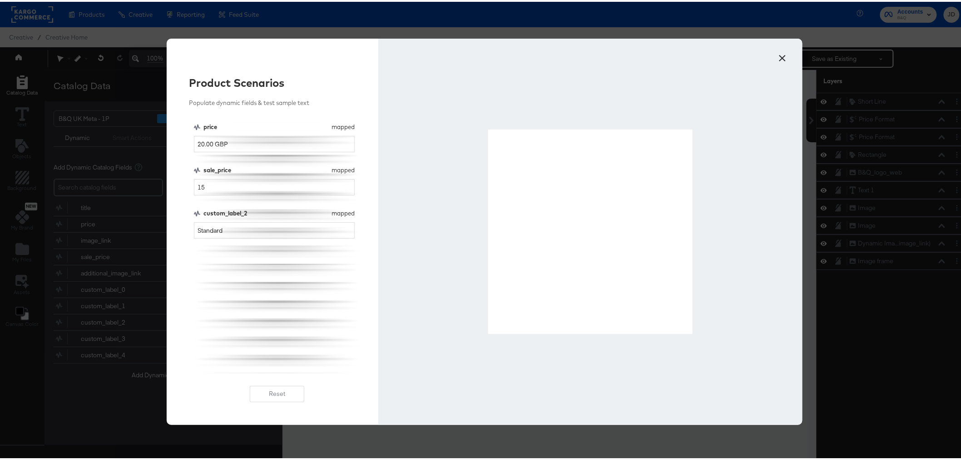
click at [473, 129] on div at bounding box center [590, 230] width 424 height 386
click at [776, 55] on button "×" at bounding box center [783, 54] width 16 height 16
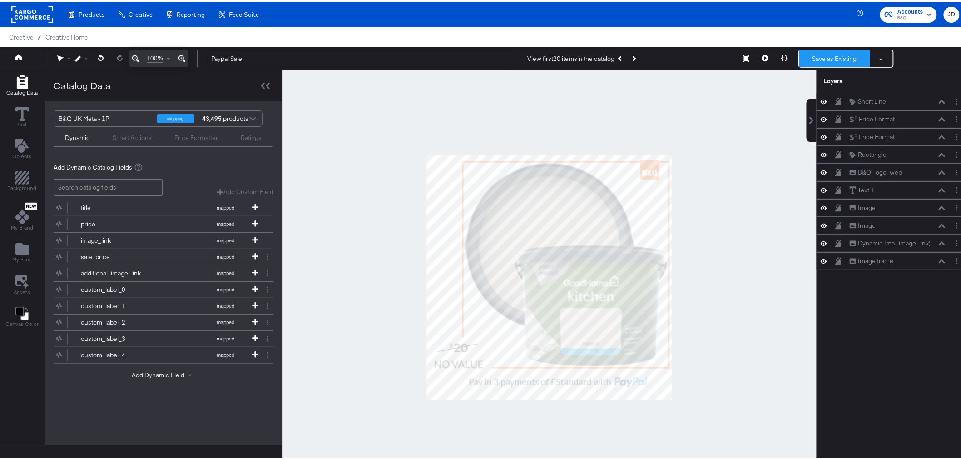
click at [816, 56] on button "Save as Existing" at bounding box center [835, 57] width 71 height 16
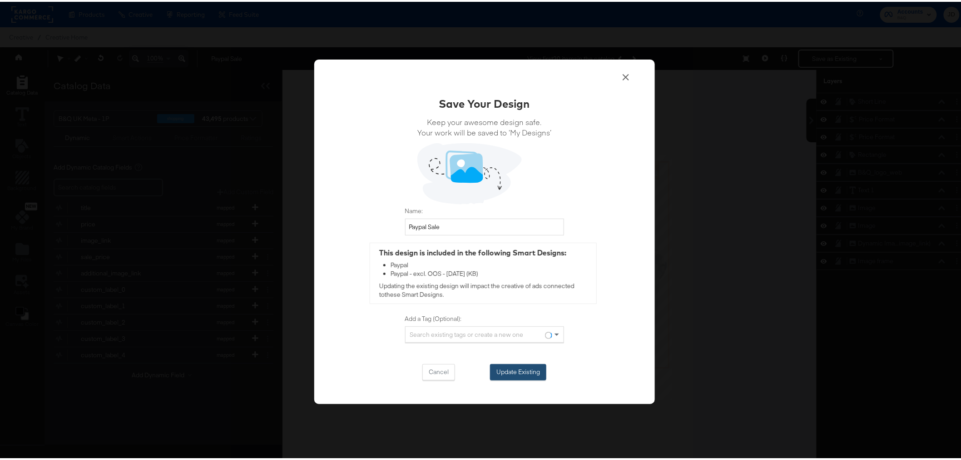
click at [516, 364] on button "Update Existing" at bounding box center [518, 370] width 56 height 16
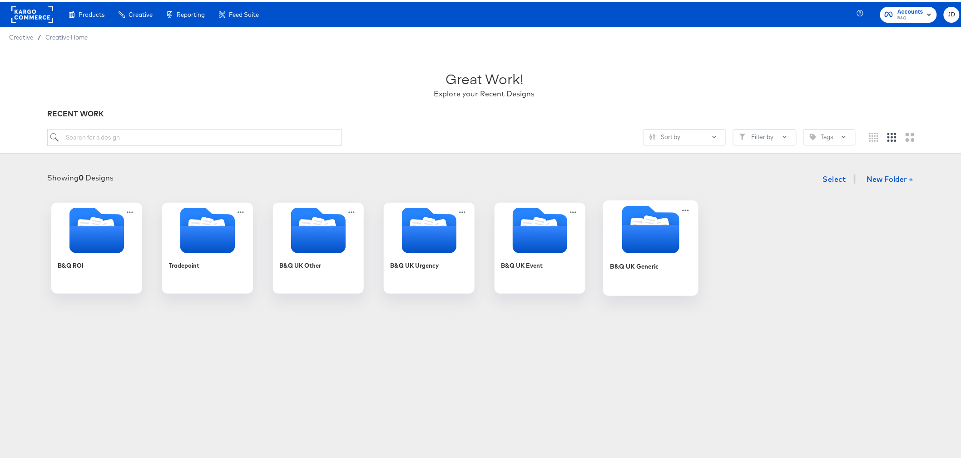
click at [643, 270] on div "B&Q UK Generic" at bounding box center [650, 271] width 81 height 35
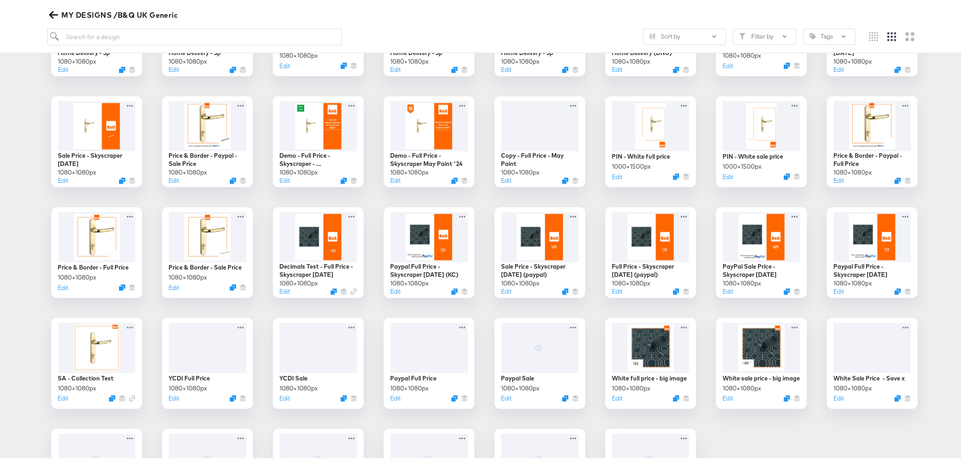
scroll to position [331, 0]
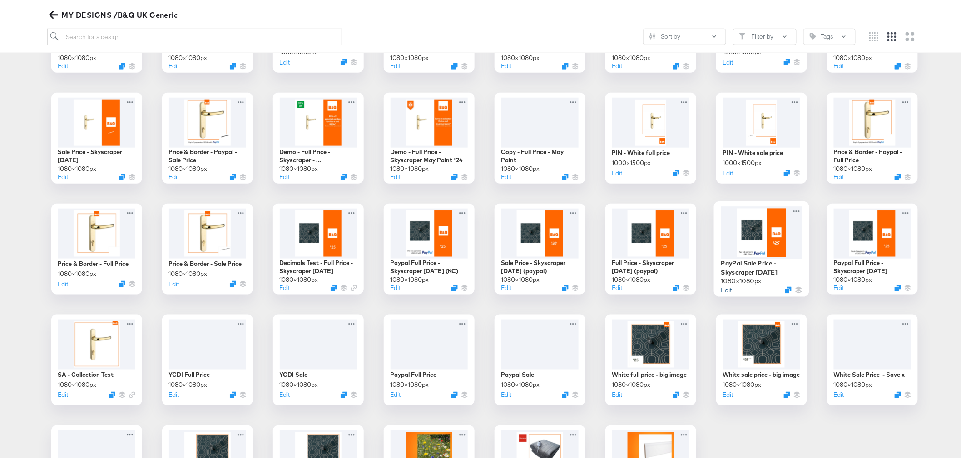
click at [724, 289] on button "Edit" at bounding box center [726, 288] width 11 height 9
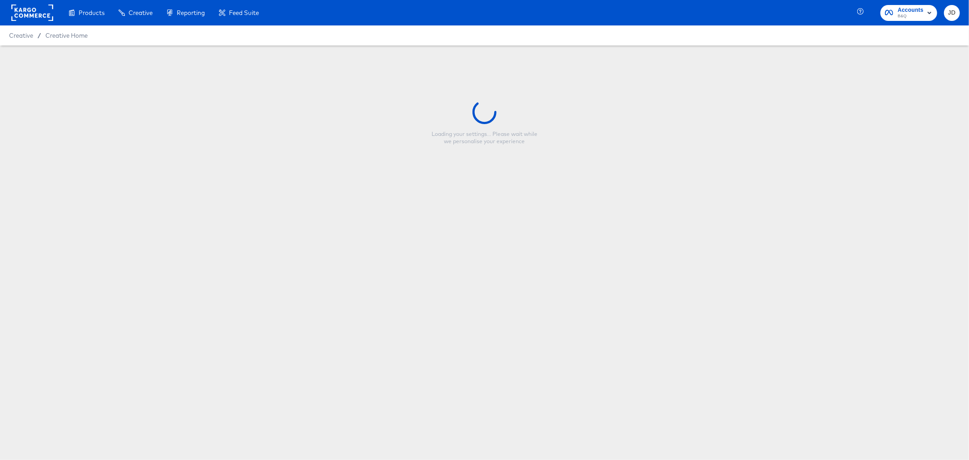
type input "PayPal Sale Price - Skyscraper [DATE]"
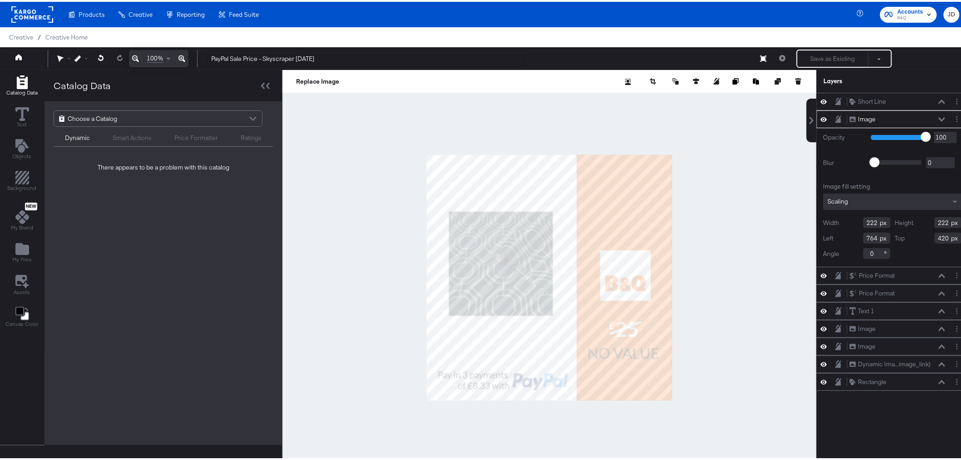
click at [705, 205] on div at bounding box center [550, 275] width 534 height 415
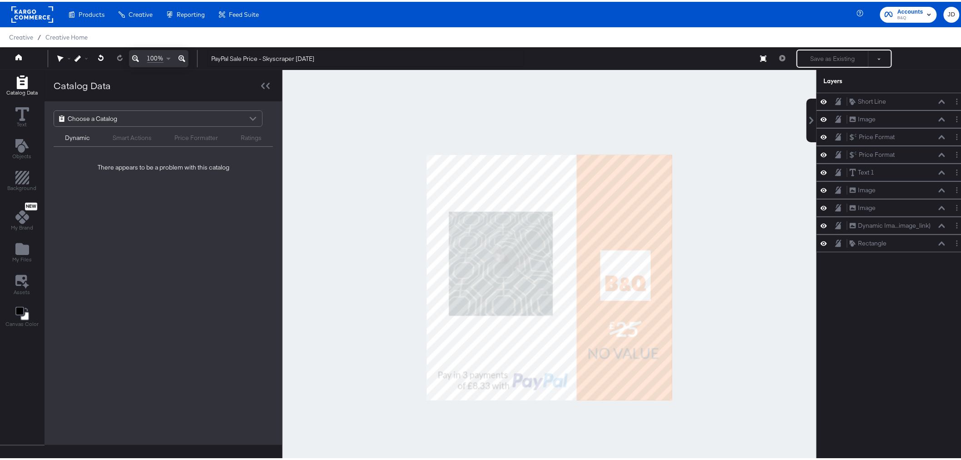
click at [217, 114] on div "Choose a Catalog" at bounding box center [158, 116] width 208 height 15
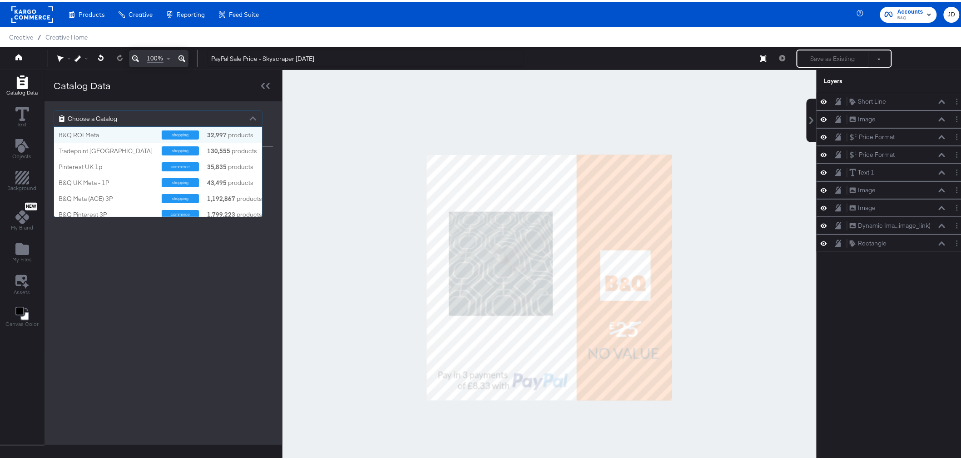
scroll to position [82, 200]
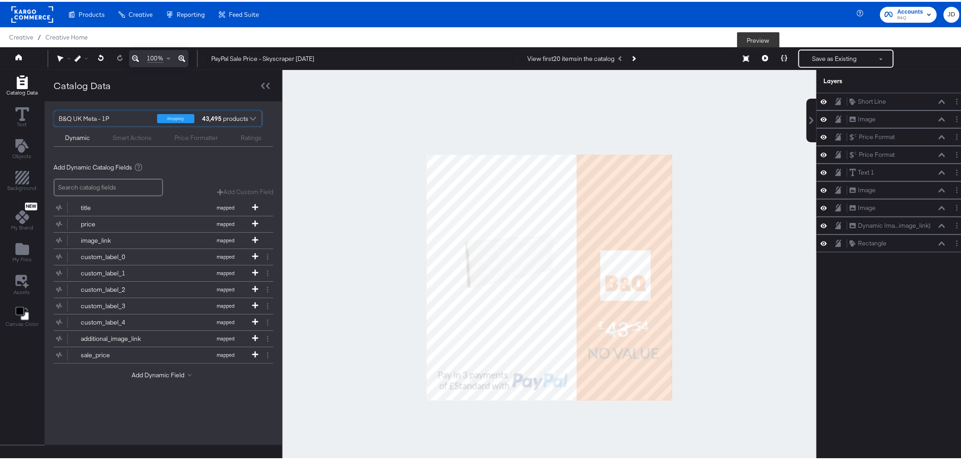
click at [762, 58] on icon at bounding box center [765, 56] width 6 height 6
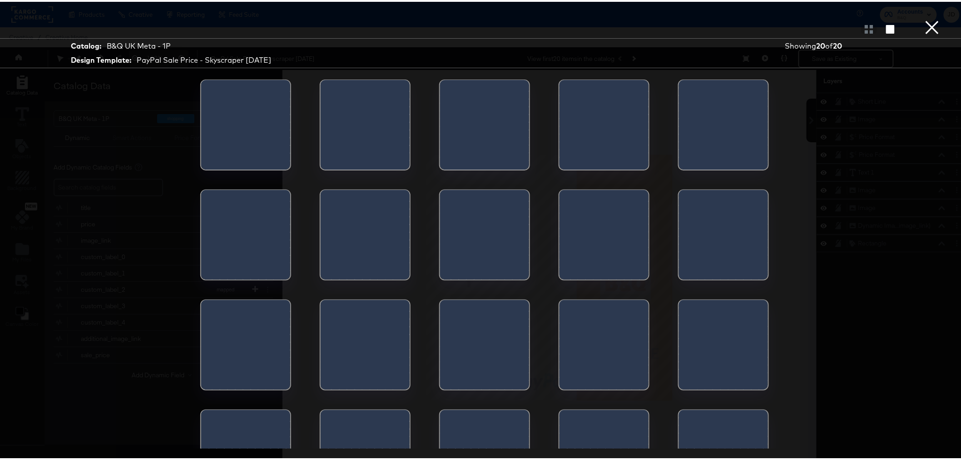
click at [600, 134] on div at bounding box center [624, 125] width 49 height 95
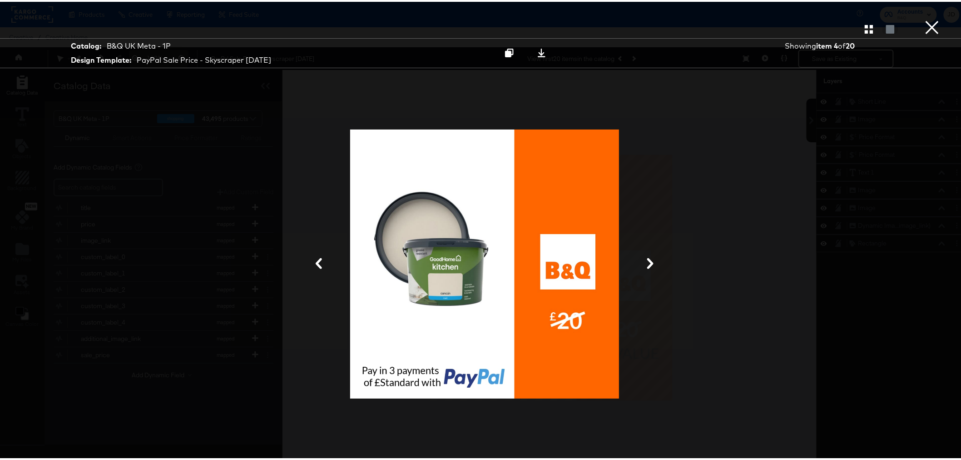
click at [924, 18] on button "×" at bounding box center [933, 9] width 18 height 18
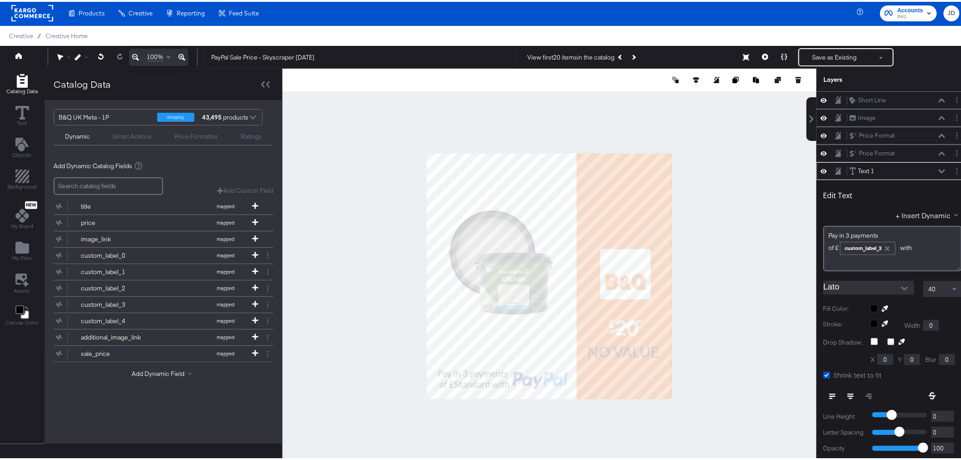
scroll to position [70, 0]
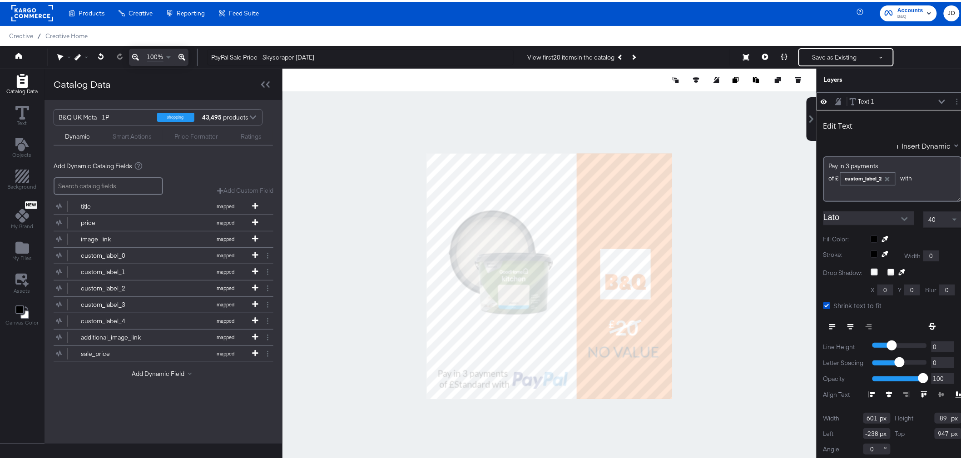
click at [727, 185] on div at bounding box center [550, 274] width 534 height 415
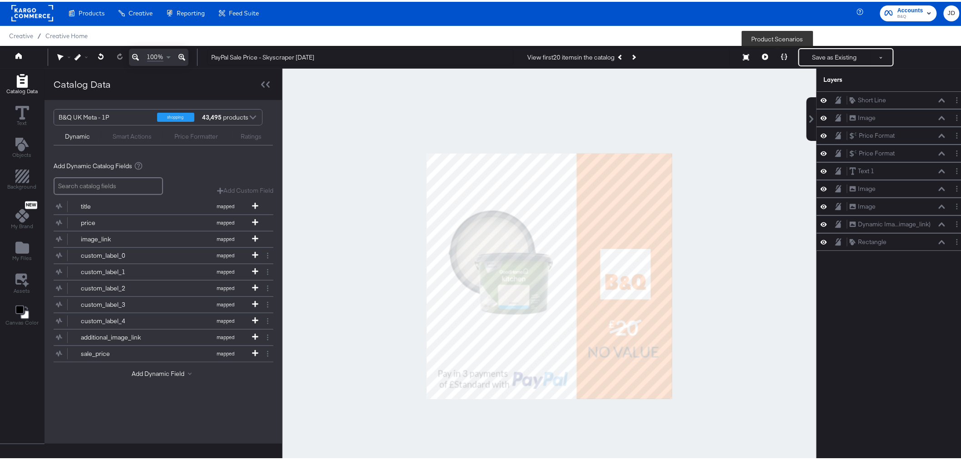
click at [779, 60] on button at bounding box center [784, 55] width 19 height 18
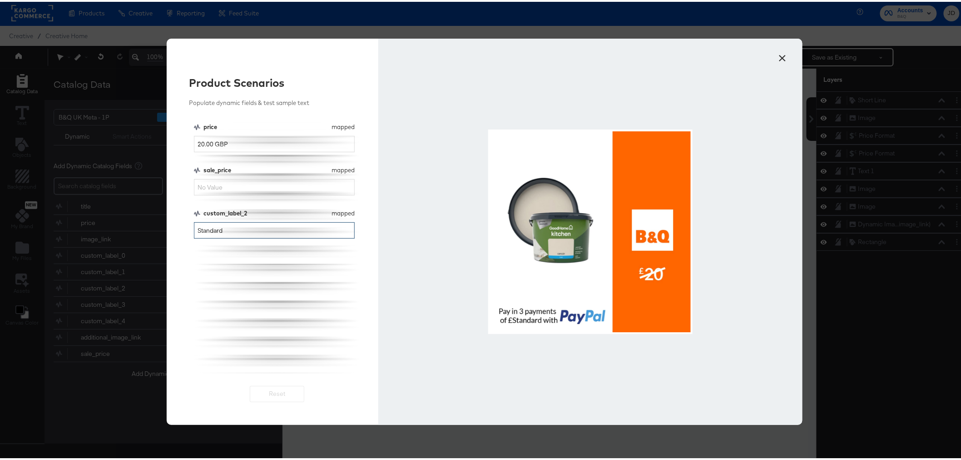
drag, startPoint x: 232, startPoint y: 230, endPoint x: 173, endPoint y: 235, distance: 59.3
click at [173, 235] on div "Product Scenarios Populate dynamic fields & test sample text price mapped price…" at bounding box center [273, 230] width 212 height 386
click at [217, 186] on input "sale_price" at bounding box center [274, 185] width 161 height 17
click at [194, 142] on input "20.00 GBP" at bounding box center [274, 142] width 161 height 17
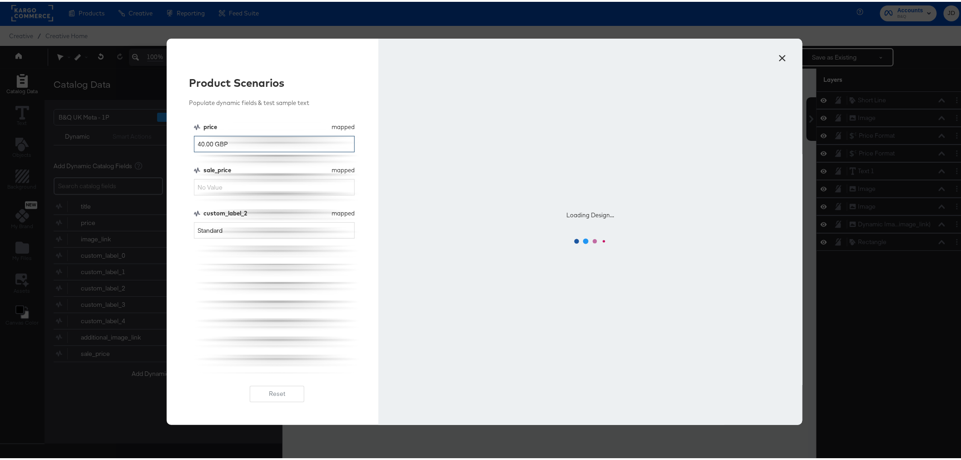
type input "40.00 GBP"
click at [211, 182] on input "sale_price" at bounding box center [274, 185] width 161 height 17
type input "30"
click at [239, 233] on input "Standard" at bounding box center [274, 228] width 161 height 17
drag, startPoint x: 229, startPoint y: 228, endPoint x: 194, endPoint y: 228, distance: 35.4
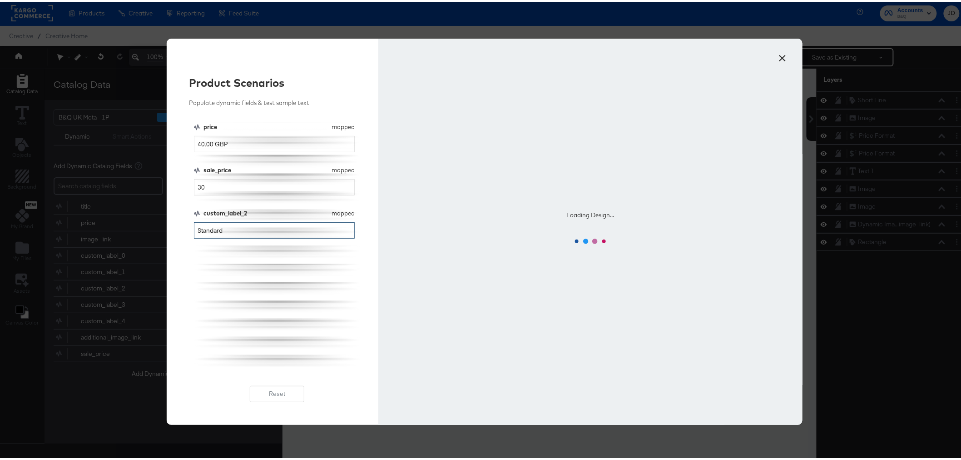
click at [194, 228] on input "Standard" at bounding box center [274, 228] width 161 height 17
type input "10"
click at [265, 307] on div "price mapped price 40.00 GBP sale_price mapped sale_price 30 custom_label_2 map…" at bounding box center [277, 246] width 167 height 250
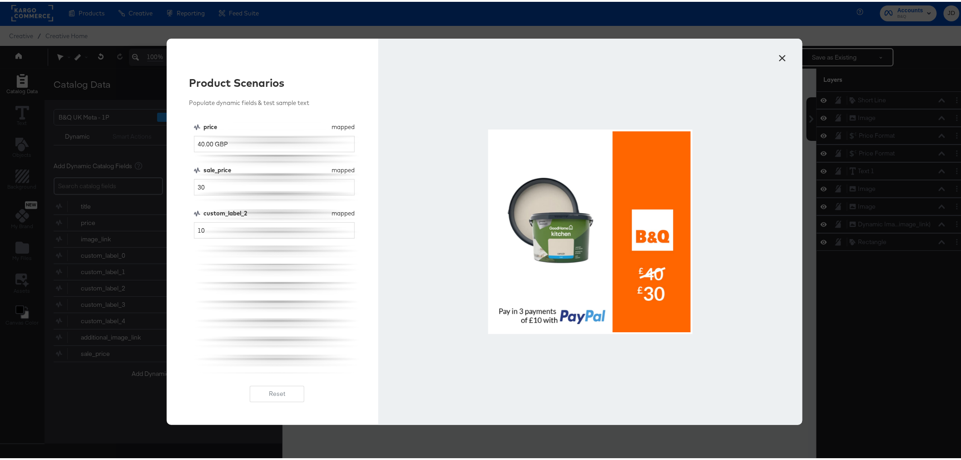
click at [405, 234] on div at bounding box center [590, 230] width 424 height 386
drag, startPoint x: 712, startPoint y: 366, endPoint x: 718, endPoint y: 364, distance: 6.6
click at [712, 366] on div at bounding box center [590, 230] width 424 height 386
click at [775, 60] on button "×" at bounding box center [783, 54] width 16 height 16
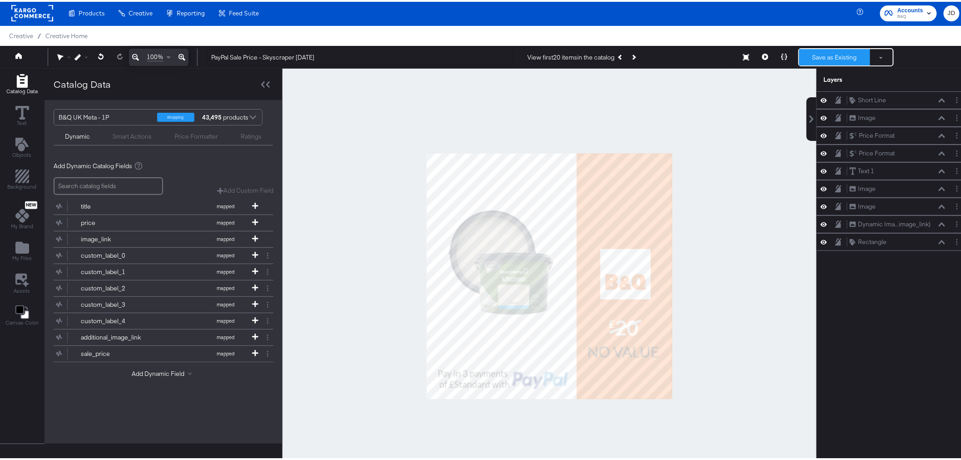
click at [826, 53] on button "Save as Existing" at bounding box center [835, 55] width 71 height 16
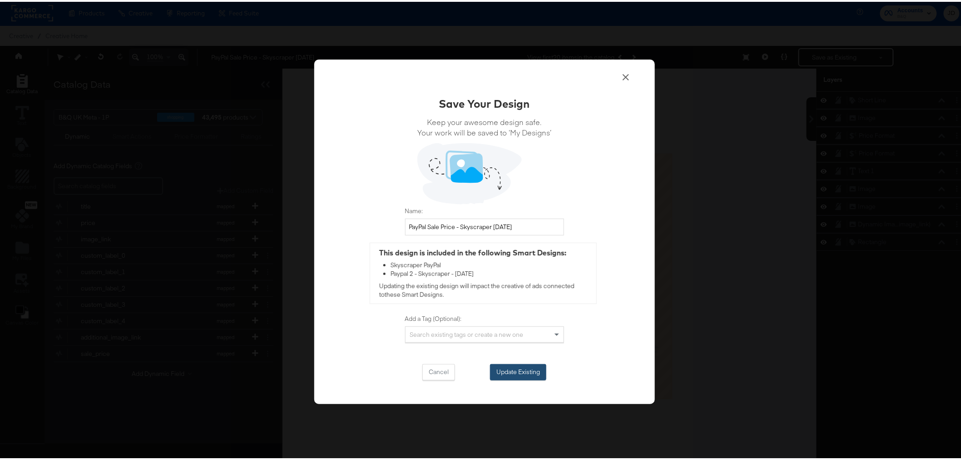
click at [524, 370] on button "Update Existing" at bounding box center [518, 370] width 56 height 16
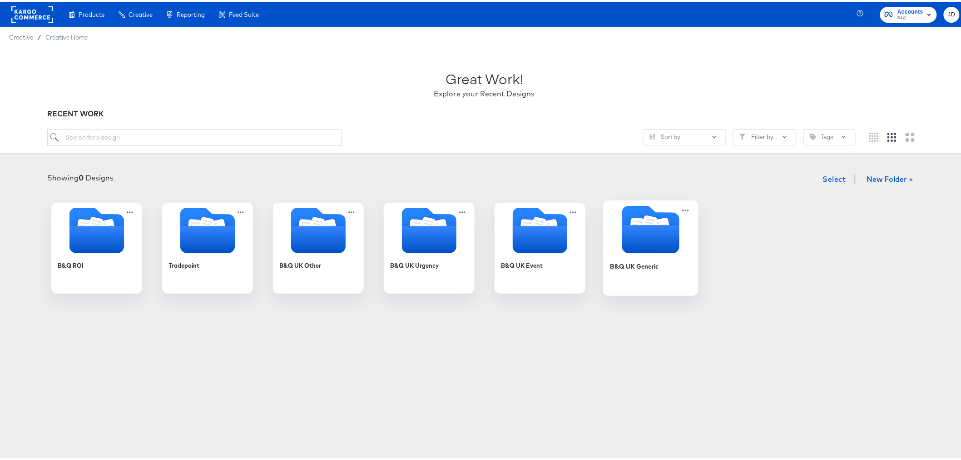
click at [657, 266] on div "B&Q UK Generic" at bounding box center [650, 271] width 81 height 35
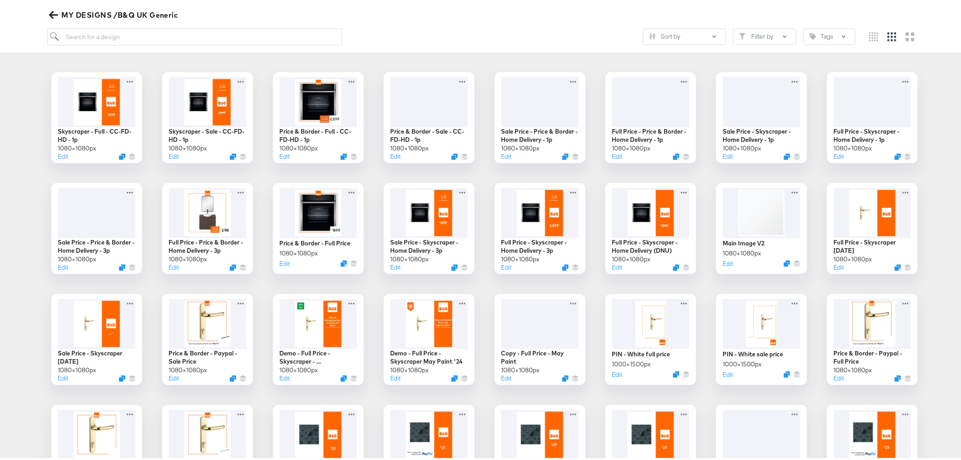
scroll to position [129, 0]
click at [167, 378] on button "Edit" at bounding box center [172, 378] width 11 height 9
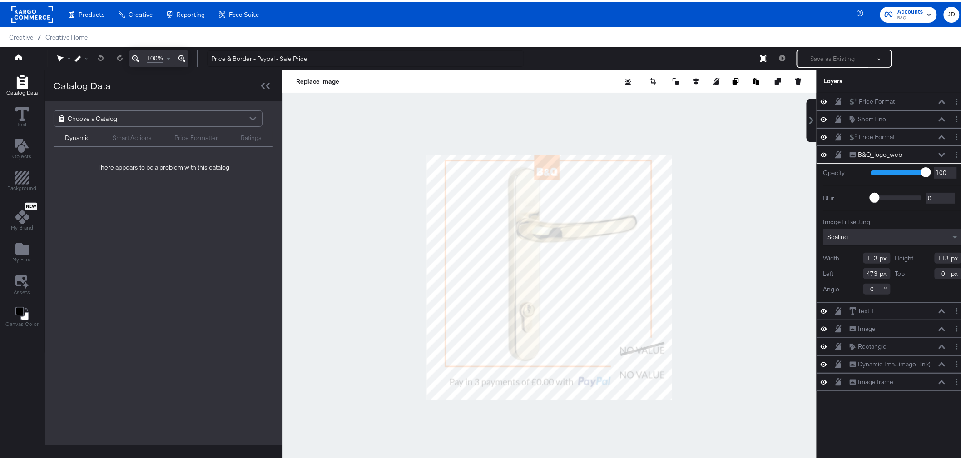
click at [723, 224] on div at bounding box center [550, 275] width 534 height 415
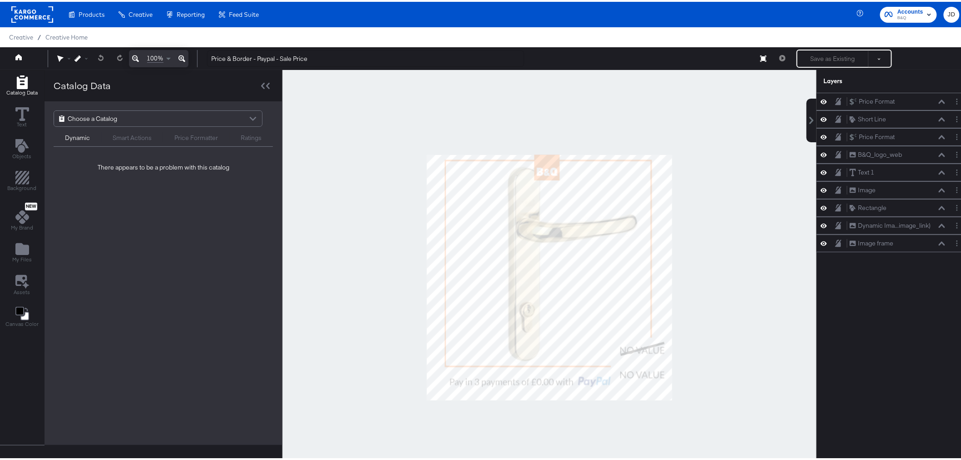
click at [208, 114] on div "Choose a Catalog" at bounding box center [158, 116] width 208 height 15
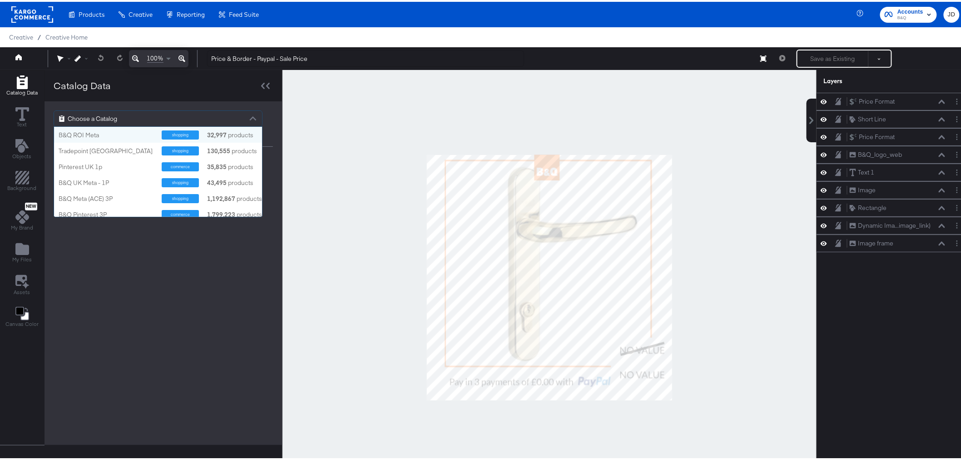
scroll to position [82, 200]
click at [120, 182] on div "B&Q UK Meta - 1P" at bounding box center [107, 181] width 96 height 9
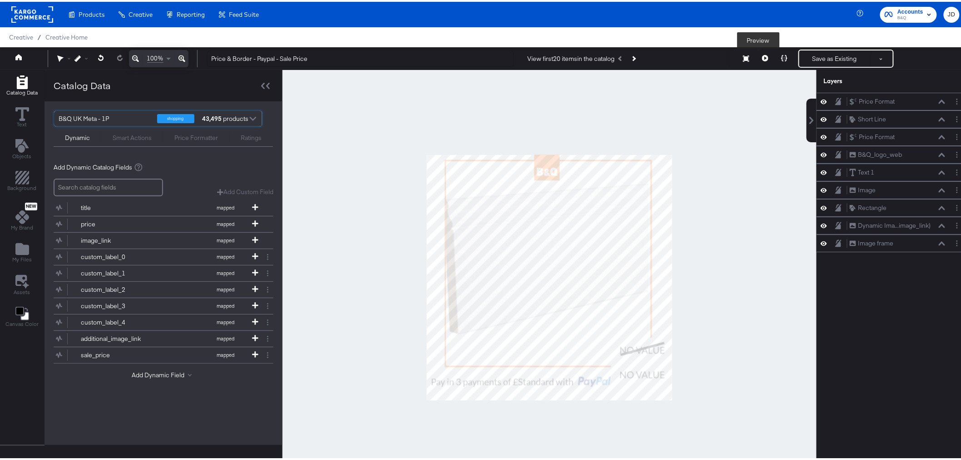
click at [762, 58] on icon at bounding box center [765, 56] width 6 height 6
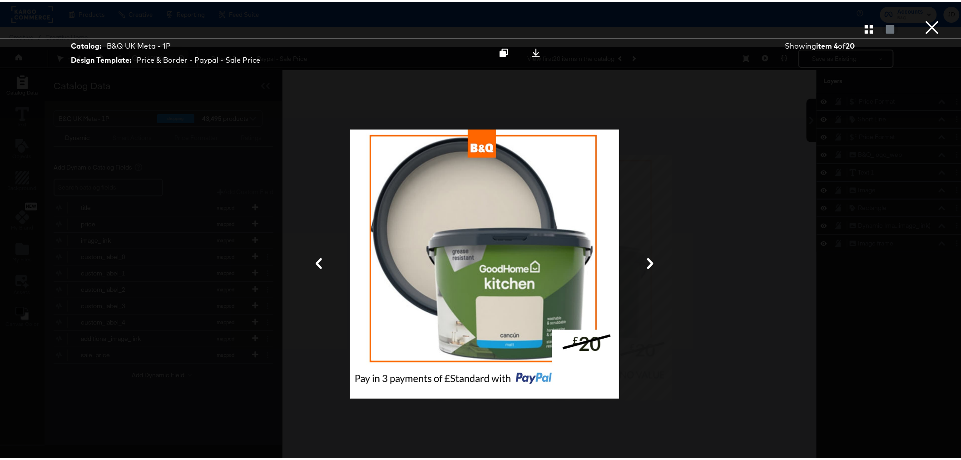
click at [924, 18] on button "×" at bounding box center [933, 9] width 18 height 18
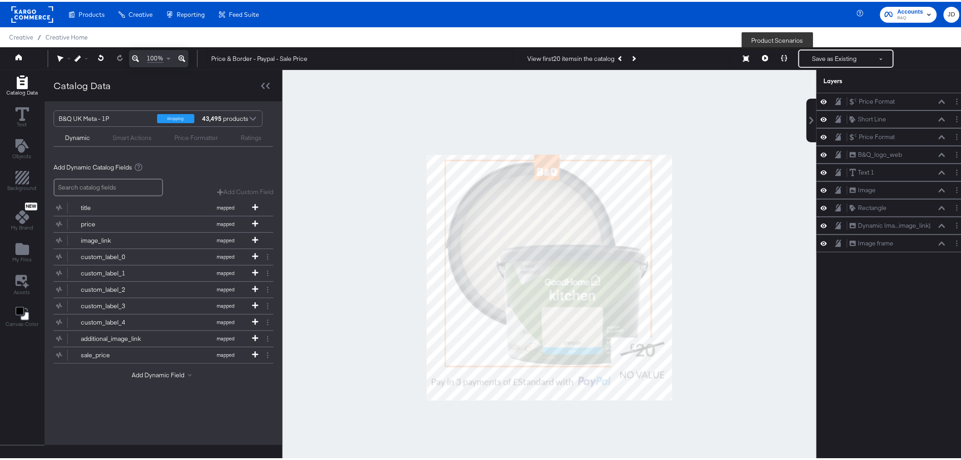
click at [781, 56] on icon at bounding box center [784, 56] width 6 height 6
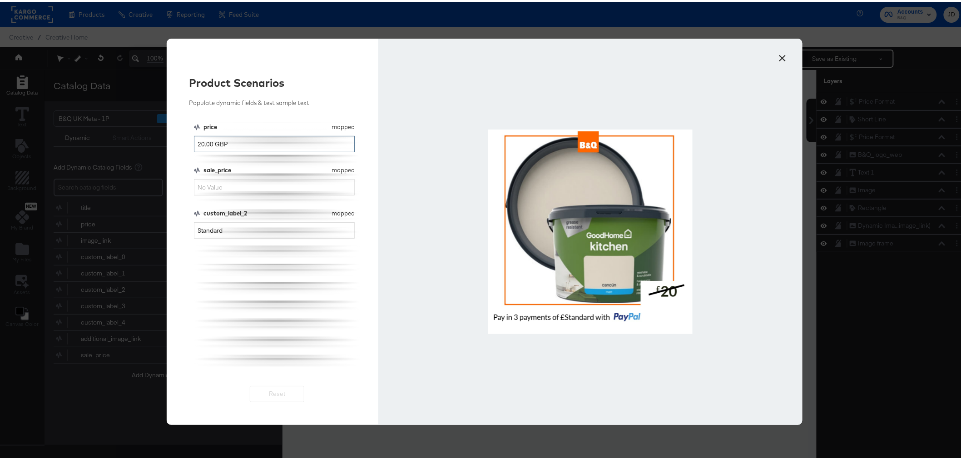
drag, startPoint x: 197, startPoint y: 144, endPoint x: 191, endPoint y: 144, distance: 6.4
click at [194, 144] on input "20.00 GBP" at bounding box center [274, 142] width 161 height 17
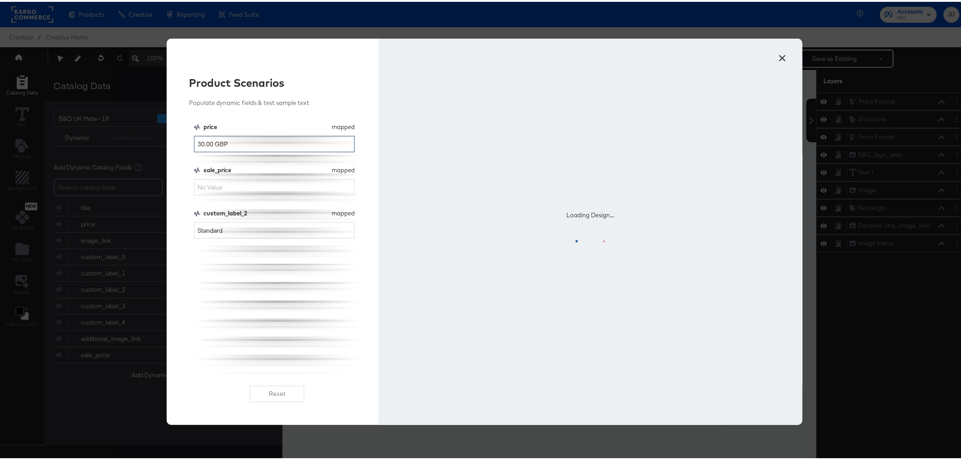
type input "30.00 GBP"
click at [217, 186] on input "sale_price" at bounding box center [274, 185] width 161 height 17
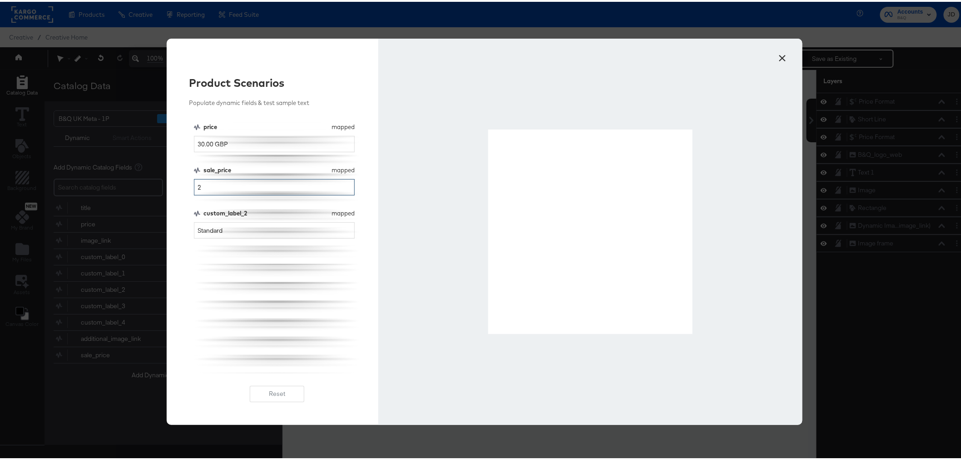
type input "2"
click at [194, 142] on input "30.00 GBP" at bounding box center [274, 142] width 161 height 17
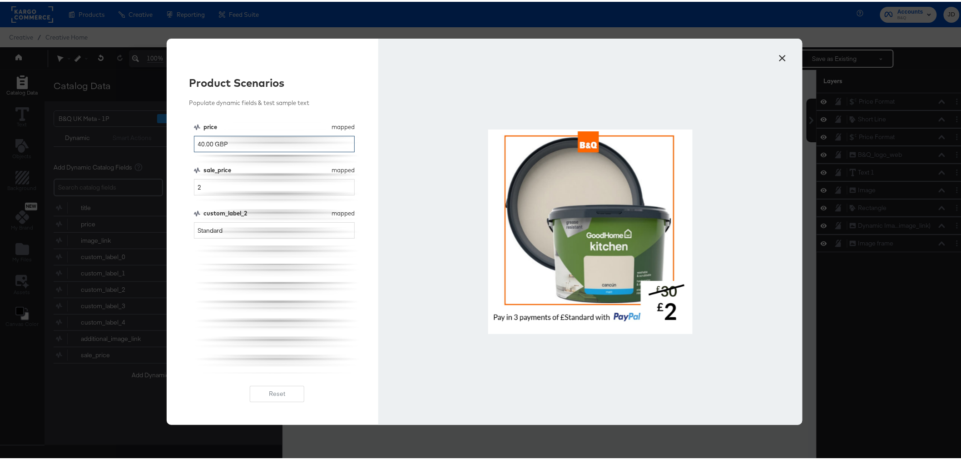
type input "40.00 GBP"
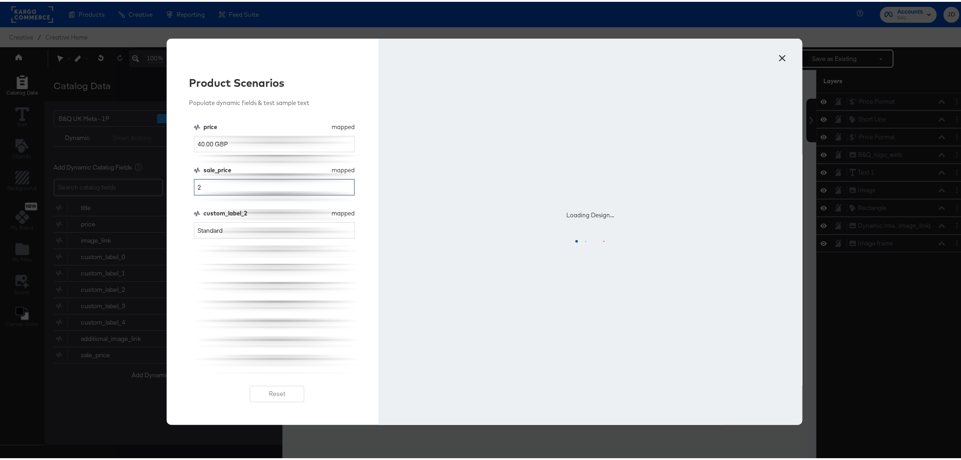
drag, startPoint x: 199, startPoint y: 184, endPoint x: 192, endPoint y: 183, distance: 7.3
click at [194, 183] on input "2" at bounding box center [274, 185] width 161 height 17
type input "30"
drag, startPoint x: 196, startPoint y: 229, endPoint x: 248, endPoint y: 229, distance: 51.8
click at [248, 229] on input "Standard" at bounding box center [274, 228] width 161 height 17
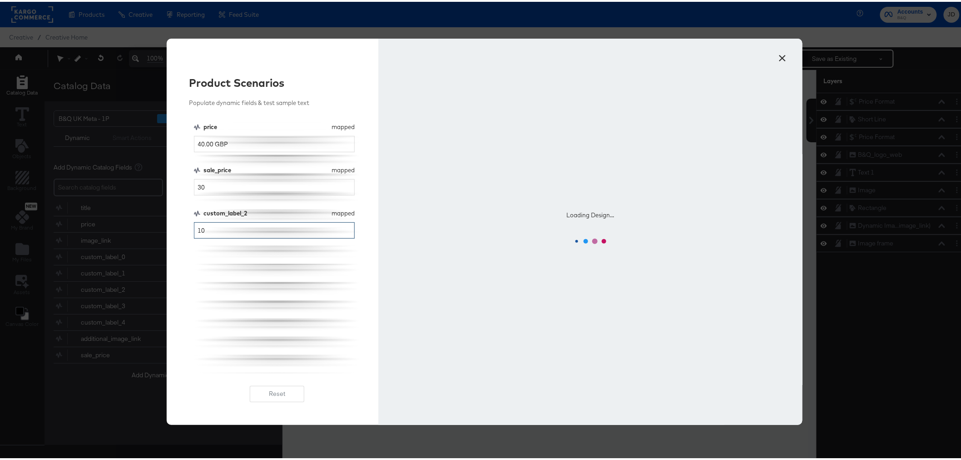
type input "10"
click at [280, 282] on div "price mapped price 40.00 GBP sale_price mapped sale_price 30 custom_label_2 map…" at bounding box center [277, 246] width 167 height 250
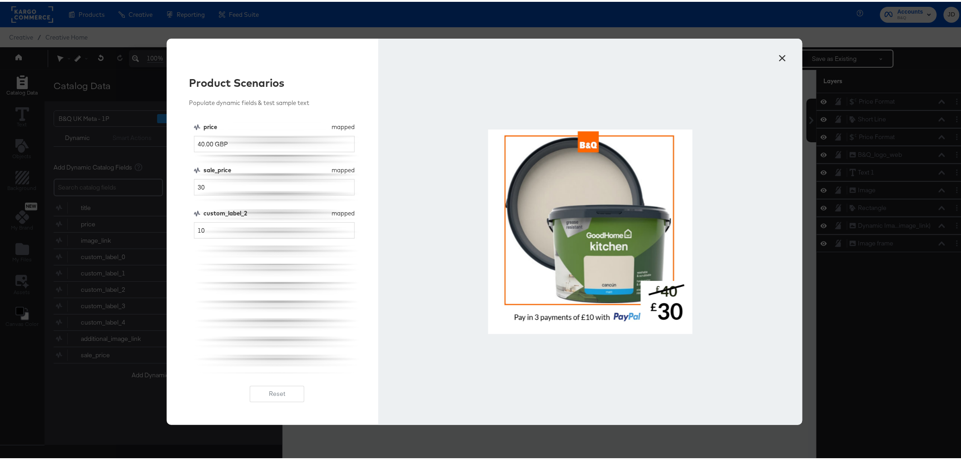
click at [471, 171] on div at bounding box center [590, 230] width 424 height 386
click at [480, 125] on div at bounding box center [590, 230] width 424 height 386
click at [777, 53] on button "×" at bounding box center [783, 54] width 16 height 16
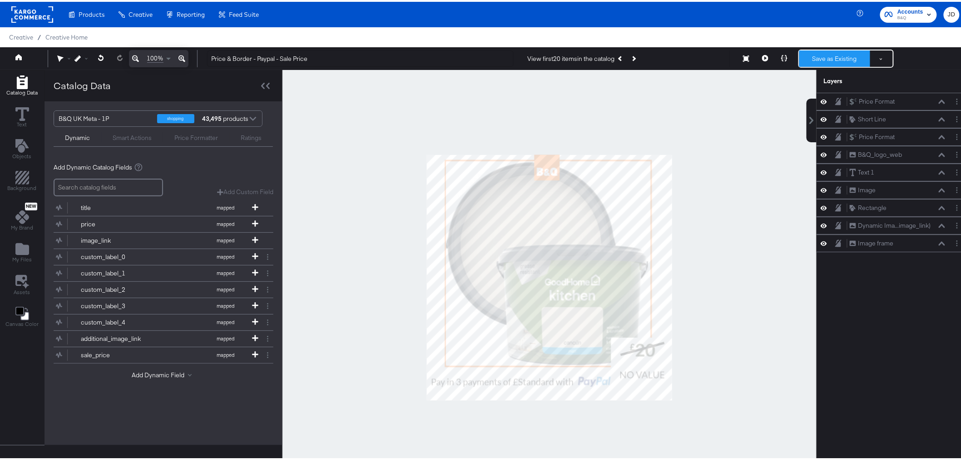
click at [803, 59] on button "Save as Existing" at bounding box center [835, 57] width 71 height 16
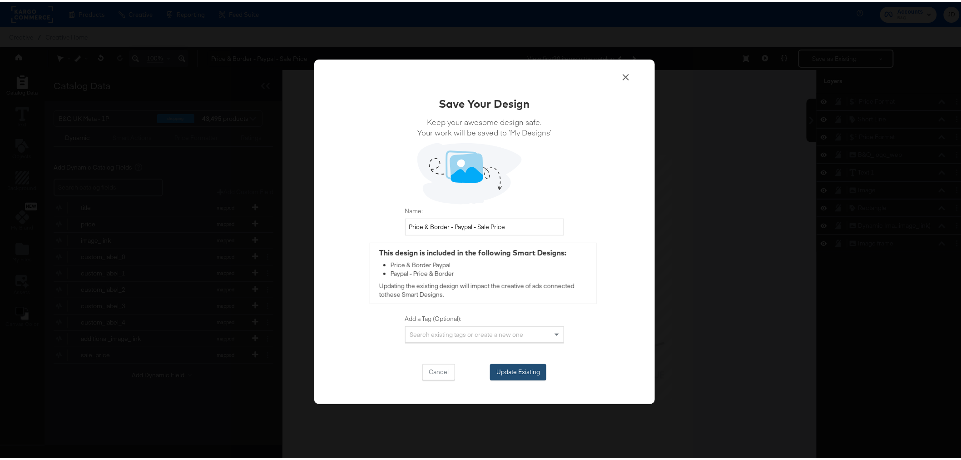
click at [518, 373] on button "Update Existing" at bounding box center [518, 370] width 56 height 16
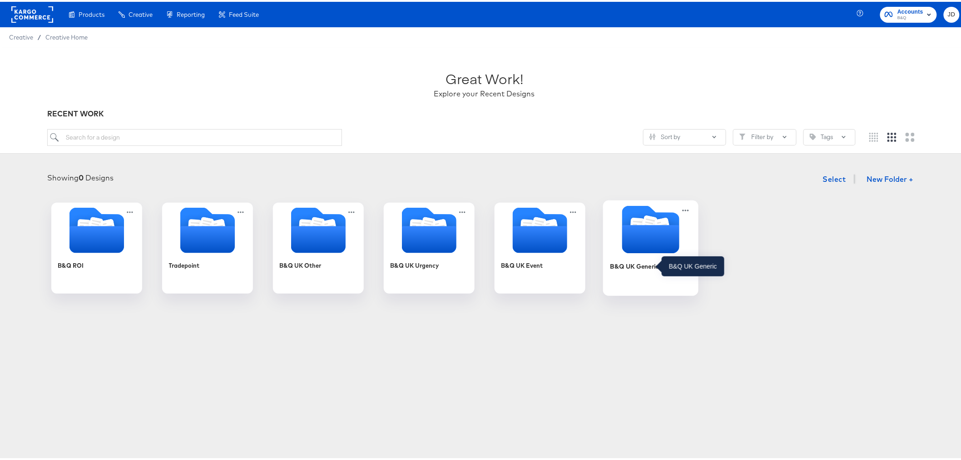
click at [628, 266] on div "B&Q UK Generic" at bounding box center [634, 264] width 49 height 9
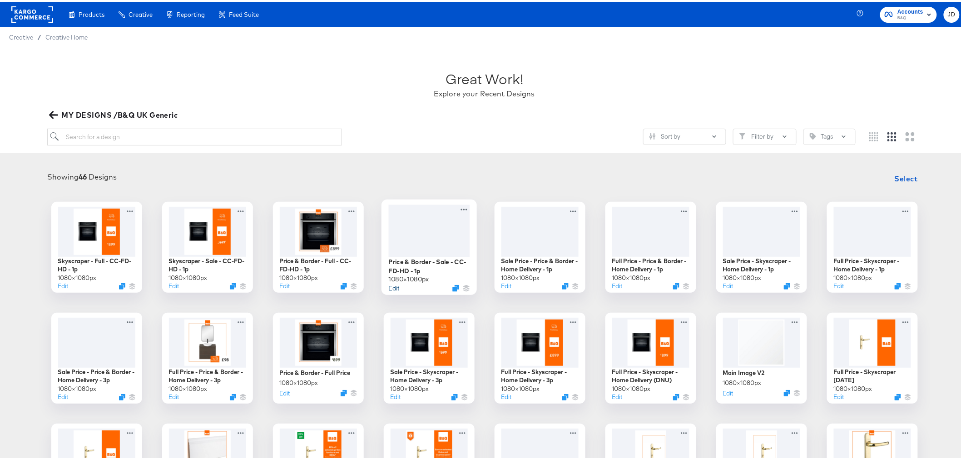
click at [393, 288] on button "Edit" at bounding box center [393, 286] width 11 height 9
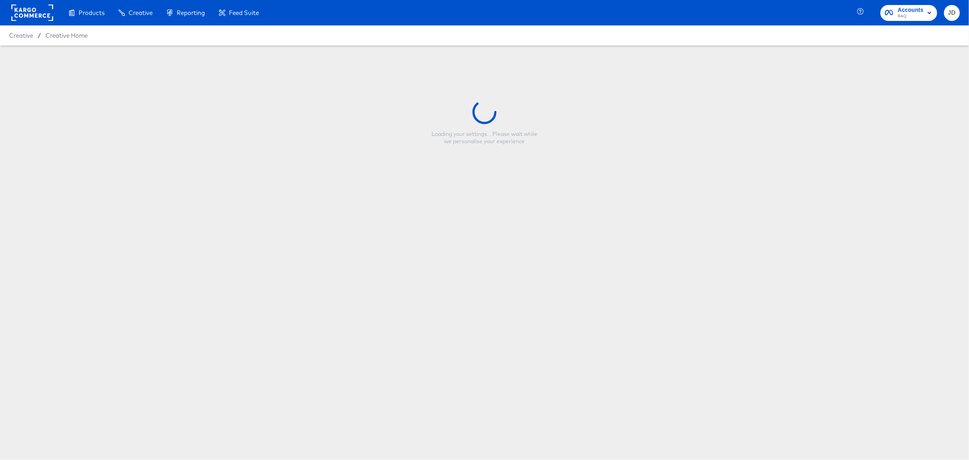
type input "Price & Border - Sale - CC-FD-HD - 1p"
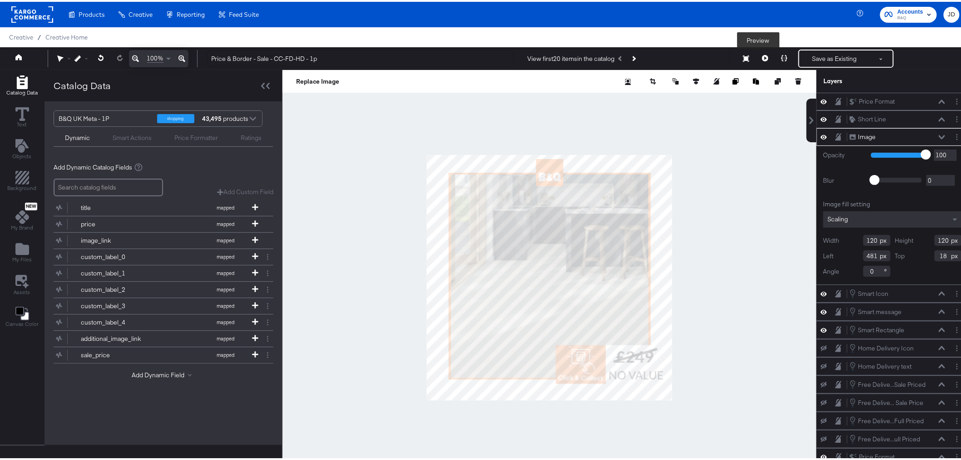
click at [762, 55] on icon at bounding box center [765, 56] width 6 height 6
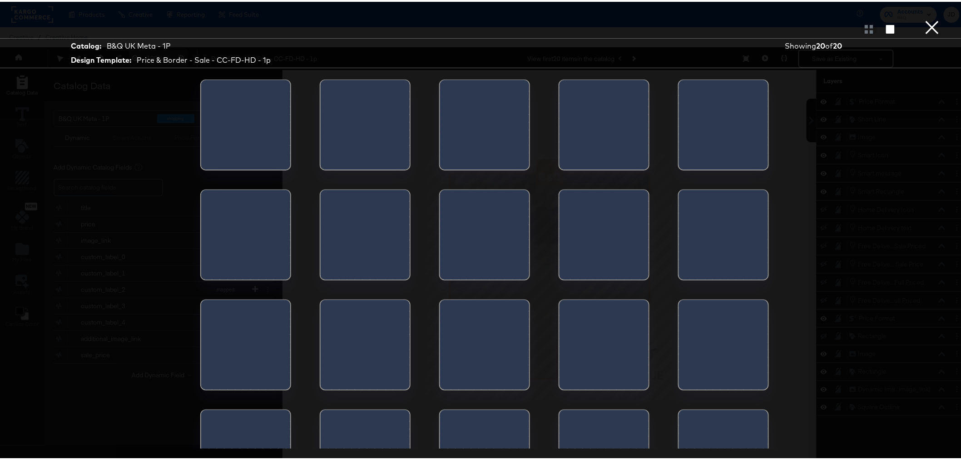
click at [620, 135] on div at bounding box center [634, 125] width 28 height 95
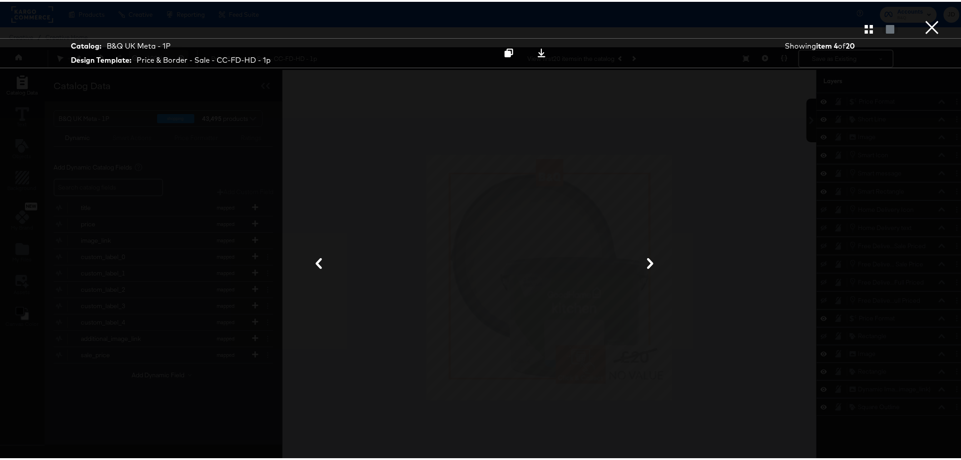
click at [930, 18] on button "×" at bounding box center [933, 9] width 18 height 18
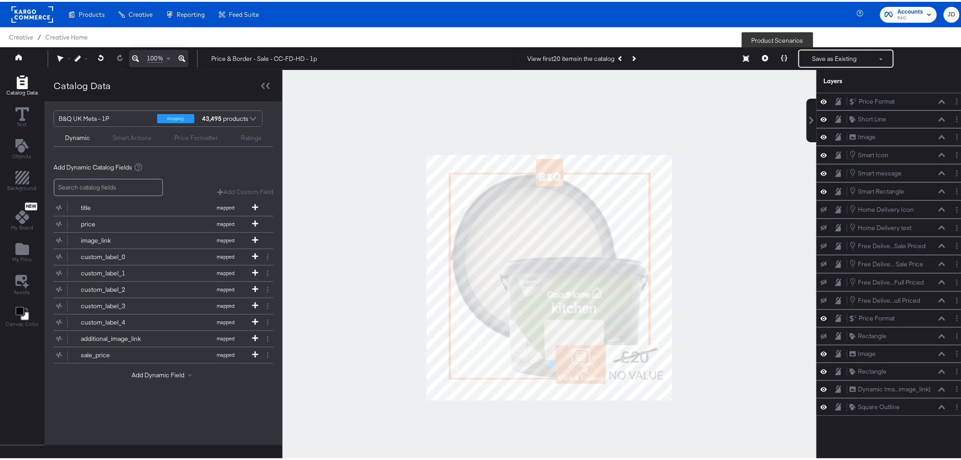
click at [781, 53] on icon at bounding box center [784, 56] width 6 height 6
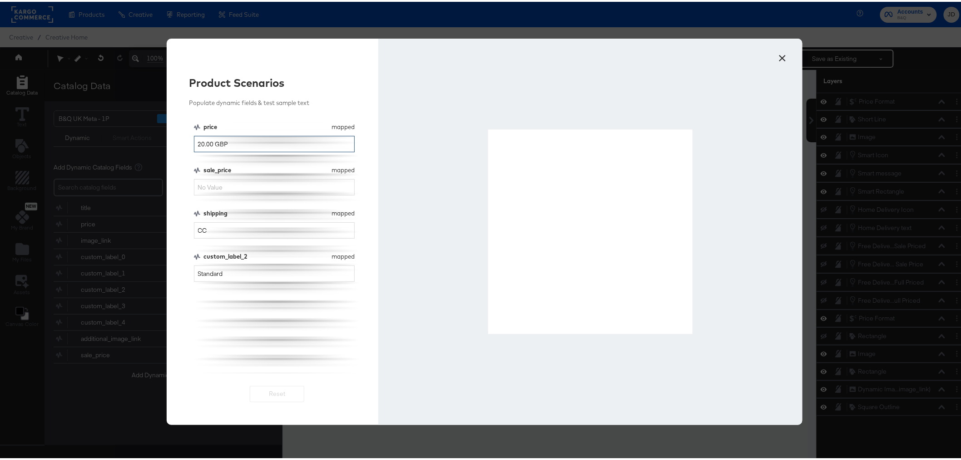
click at [195, 142] on input "20.00 GBP" at bounding box center [274, 142] width 161 height 17
type input "40.00 GBP"
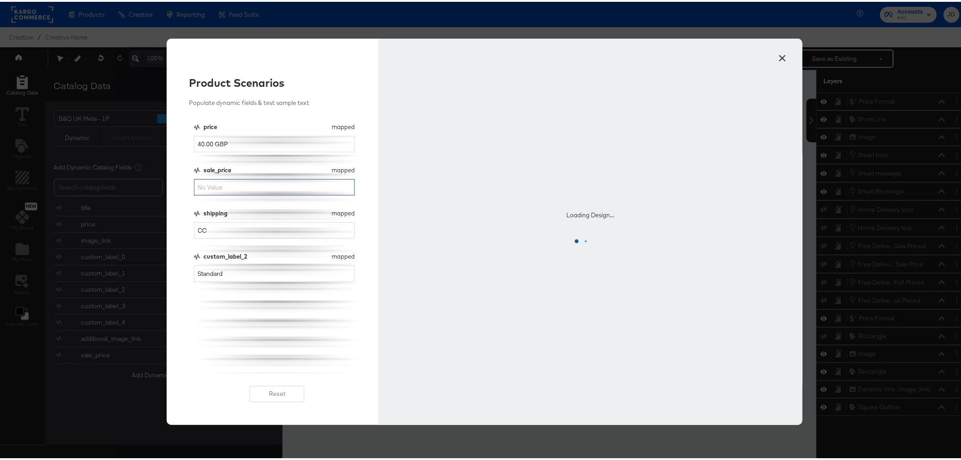
click at [199, 184] on input "sale_price" at bounding box center [274, 185] width 161 height 17
type input "30"
drag, startPoint x: 230, startPoint y: 273, endPoint x: 188, endPoint y: 273, distance: 42.7
click at [194, 274] on input "Standard" at bounding box center [274, 272] width 161 height 17
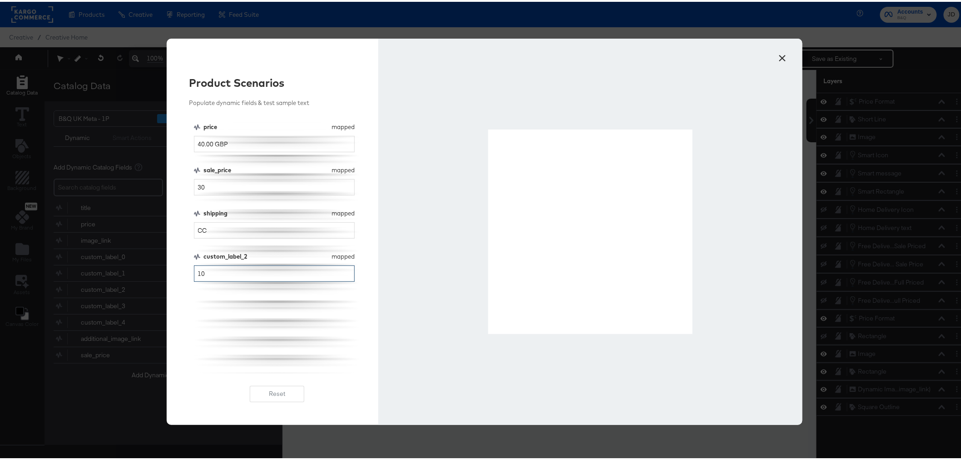
type input "10"
click at [286, 342] on div "price mapped price 40.00 GBP sale_price mapped sale_price 30 shipping mapped sh…" at bounding box center [277, 246] width 167 height 250
click at [267, 324] on div "price mapped price 40.00 GBP sale_price mapped sale_price 30 shipping mapped sh…" at bounding box center [277, 246] width 167 height 250
click at [777, 53] on button "×" at bounding box center [783, 54] width 16 height 16
